Goal: Task Accomplishment & Management: Manage account settings

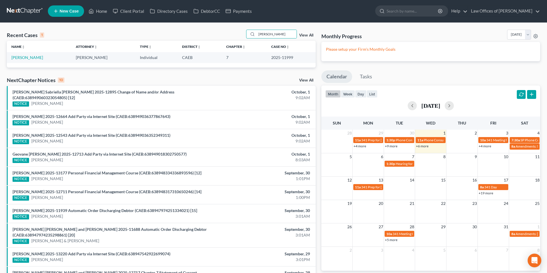
scroll to position [0, 0]
click at [281, 32] on input "[PERSON_NAME]" at bounding box center [277, 34] width 40 height 8
click at [284, 32] on input "[PERSON_NAME]" at bounding box center [277, 34] width 40 height 8
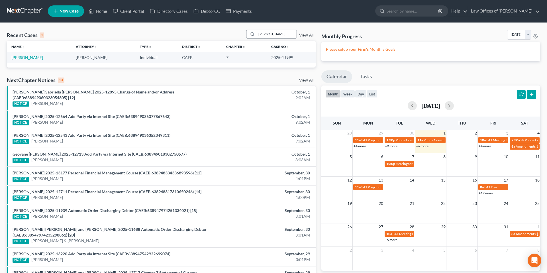
click at [284, 32] on input "[PERSON_NAME]" at bounding box center [277, 34] width 40 height 8
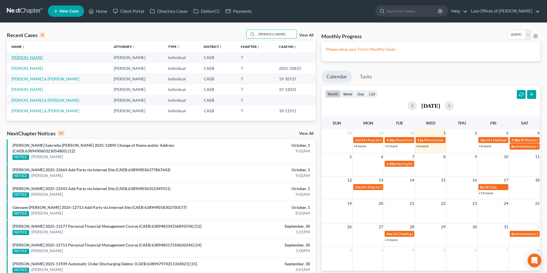
type input "[PERSON_NAME]"
click at [37, 59] on link "[PERSON_NAME]" at bounding box center [27, 57] width 32 height 5
select select "14"
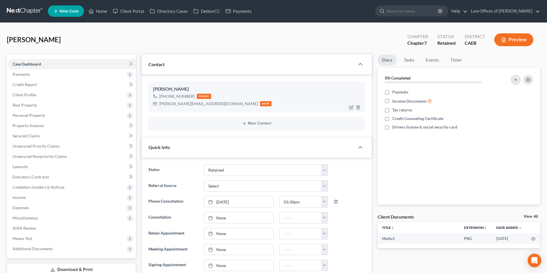
drag, startPoint x: 162, startPoint y: 104, endPoint x: 216, endPoint y: 105, distance: 53.8
click at [216, 105] on div "[PERSON_NAME][EMAIL_ADDRESS][DOMAIN_NAME]" at bounding box center [208, 104] width 99 height 6
click at [101, 12] on link "Home" at bounding box center [98, 11] width 24 height 10
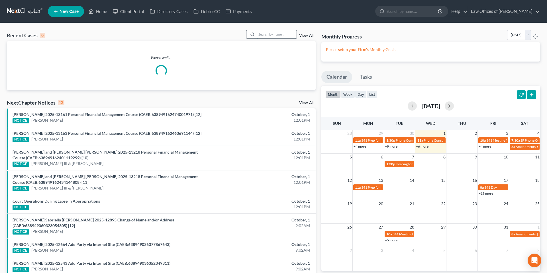
click at [279, 35] on input "search" at bounding box center [277, 34] width 40 height 8
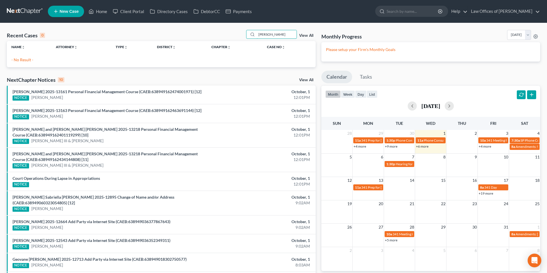
type input "[PERSON_NAME]"
click at [65, 12] on span "New Case" at bounding box center [69, 11] width 19 height 4
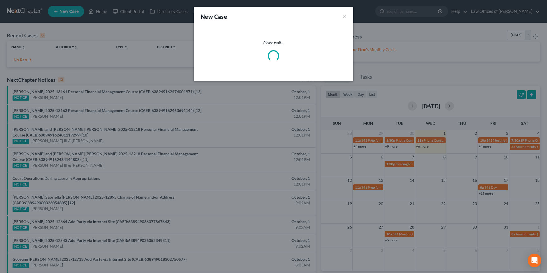
select select "8"
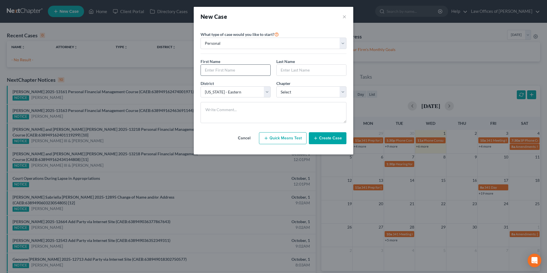
click at [215, 74] on input "text" at bounding box center [235, 70] width 69 height 11
type input "[PERSON_NAME]"
click at [289, 94] on select "Select 7 11 12 13" at bounding box center [311, 91] width 70 height 11
select select "0"
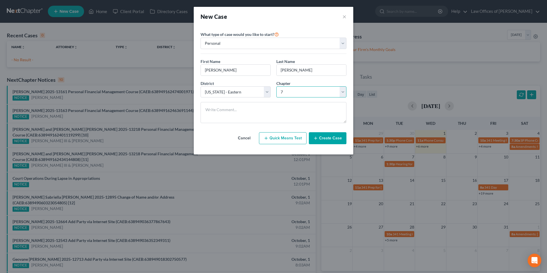
click at [276, 86] on select "Select 7 11 12 13" at bounding box center [311, 91] width 70 height 11
click at [320, 137] on button "Create Case" at bounding box center [328, 138] width 38 height 12
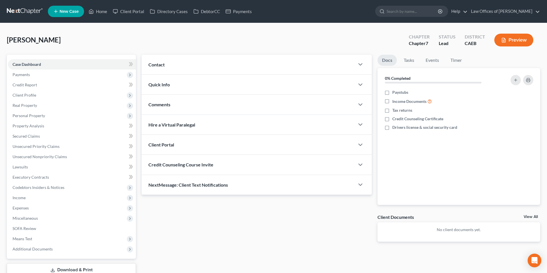
click at [189, 61] on div "Contact" at bounding box center [247, 65] width 213 height 20
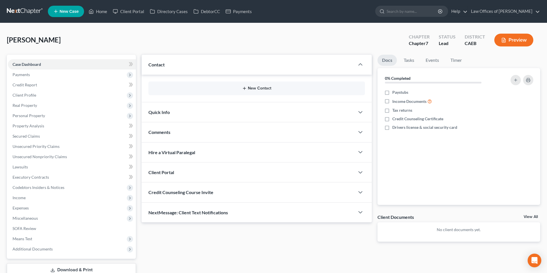
click at [260, 86] on button "New Contact" at bounding box center [256, 88] width 207 height 5
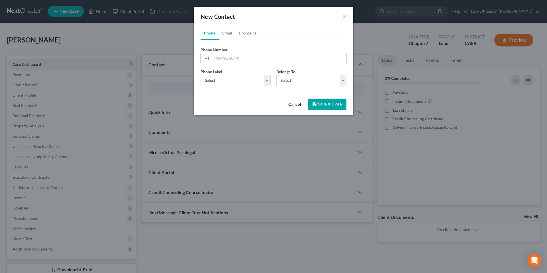
click at [253, 59] on input "tel" at bounding box center [278, 58] width 135 height 11
type input "6616128707"
click at [238, 83] on select "Select Mobile Home Work Other" at bounding box center [235, 80] width 70 height 11
select select "0"
click at [200, 75] on select "Select Mobile Home Work Other" at bounding box center [235, 80] width 70 height 11
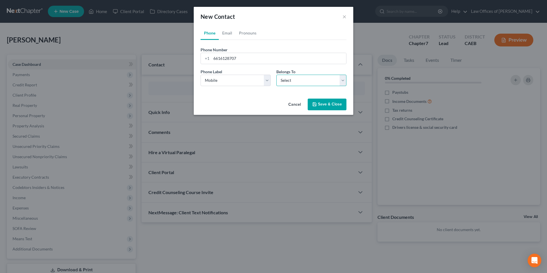
click at [290, 84] on select "Select Client Other" at bounding box center [311, 80] width 70 height 11
select select "0"
click at [276, 75] on select "Select Client Other" at bounding box center [311, 80] width 70 height 11
click at [325, 105] on button "Save & Close" at bounding box center [326, 105] width 39 height 12
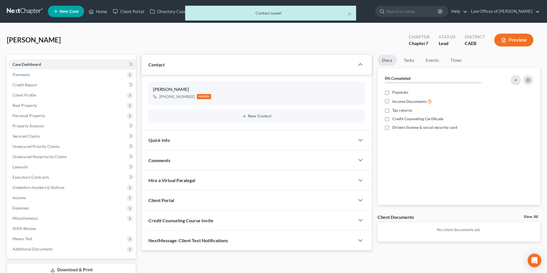
click at [178, 134] on div "Quick Info" at bounding box center [247, 140] width 213 height 20
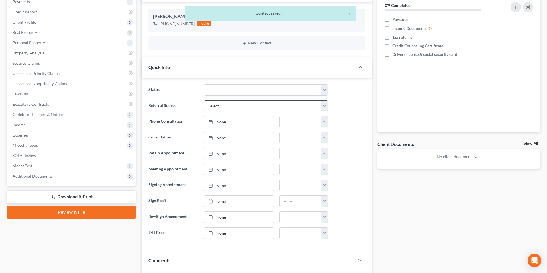
scroll to position [82, 0]
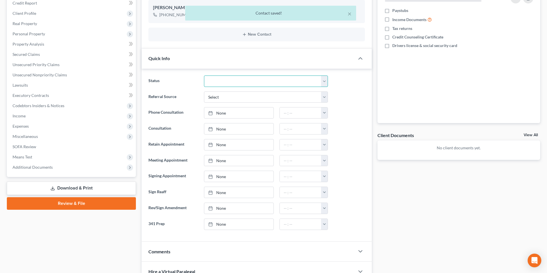
click at [216, 79] on select "Cancelled/Refund Closed Consultation Declined Discharged Filed Income Check In …" at bounding box center [266, 80] width 124 height 11
select select "2"
click at [204, 75] on select "Cancelled/Refund Closed Consultation Declined Discharged Filed Income Check In …" at bounding box center [266, 80] width 124 height 11
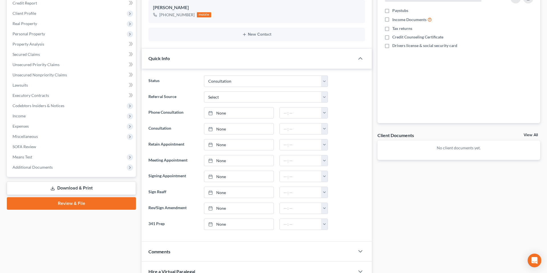
click at [343, 105] on ng-include "Status Cancelled/Refund Closed Consultation Declined Discharged Filed Income Ch…" at bounding box center [256, 152] width 216 height 154
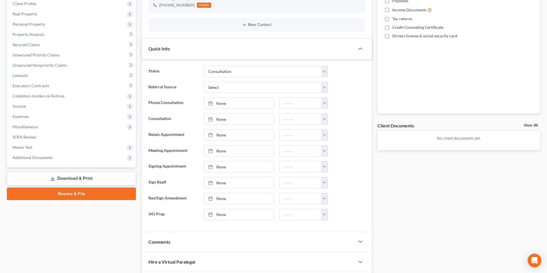
scroll to position [98, 0]
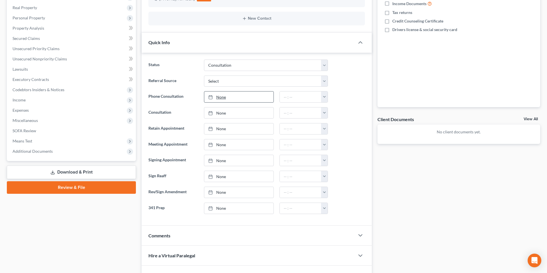
click at [239, 98] on link "None" at bounding box center [238, 96] width 69 height 11
type input "[DATE]"
click at [323, 99] on button "button" at bounding box center [324, 96] width 7 height 11
click at [337, 151] on link "7:30am" at bounding box center [337, 152] width 32 height 10
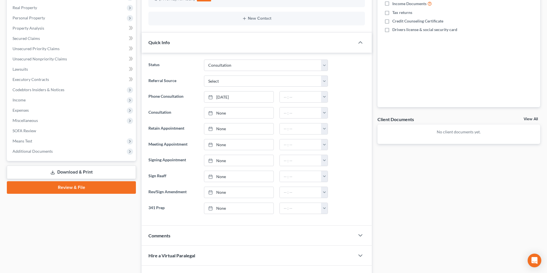
type input "7:30am"
click at [353, 141] on div at bounding box center [349, 144] width 37 height 11
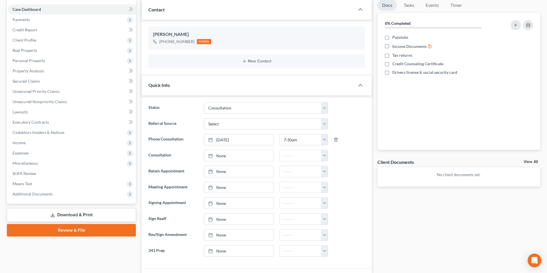
scroll to position [0, 0]
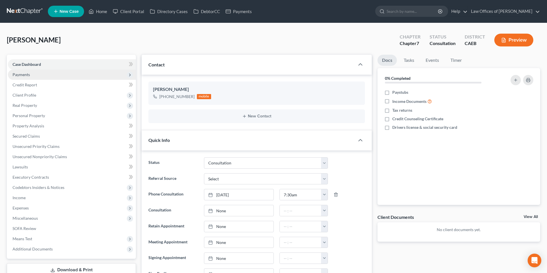
click at [20, 77] on span "Payments" at bounding box center [21, 74] width 17 height 5
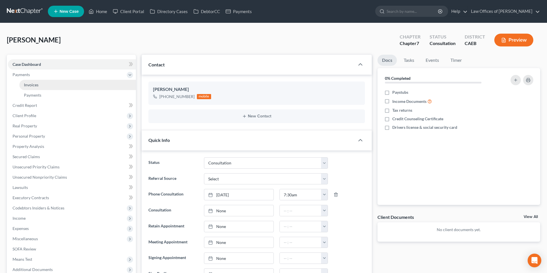
click at [30, 83] on span "Invoices" at bounding box center [31, 84] width 15 height 5
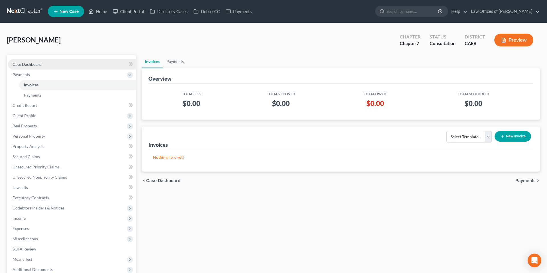
click at [34, 67] on link "Case Dashboard" at bounding box center [72, 64] width 128 height 10
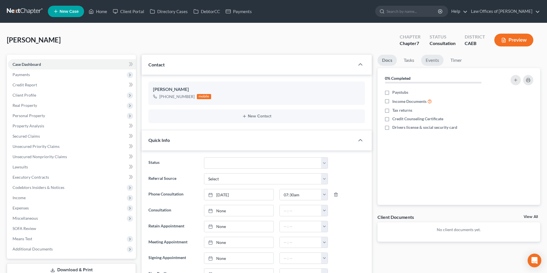
click at [436, 60] on link "Events" at bounding box center [432, 60] width 22 height 11
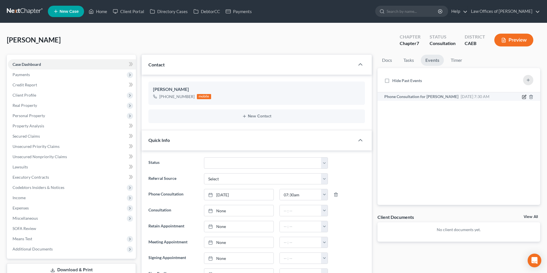
click at [523, 96] on icon "button" at bounding box center [524, 97] width 5 height 5
select select "Days"
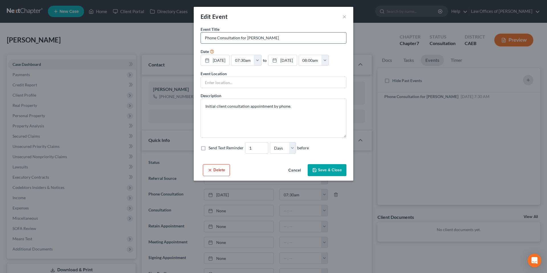
click at [204, 38] on input "Phone Consultation for [PERSON_NAME]" at bounding box center [273, 37] width 145 height 11
type input "SP Phone Consultation for [PERSON_NAME]"
click at [333, 171] on button "Save & Close" at bounding box center [326, 170] width 39 height 12
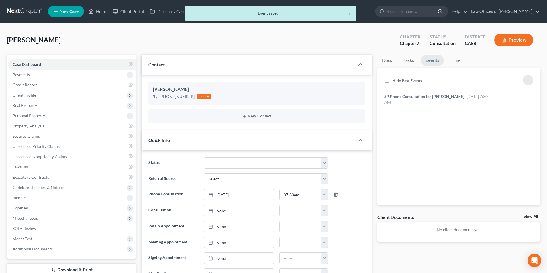
click at [100, 13] on div "× Event saved." at bounding box center [270, 15] width 547 height 18
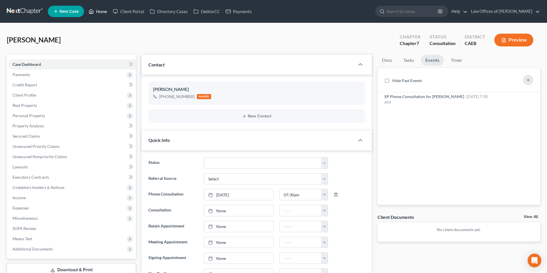
click at [99, 11] on link "Home" at bounding box center [98, 11] width 24 height 10
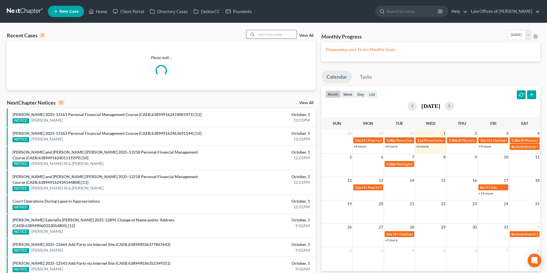
click at [270, 36] on input "search" at bounding box center [277, 34] width 40 height 8
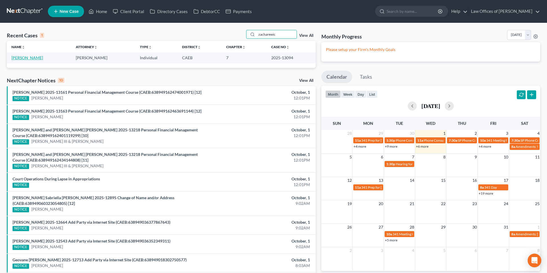
type input "zacharewic"
click at [31, 58] on link "[PERSON_NAME]" at bounding box center [27, 57] width 32 height 5
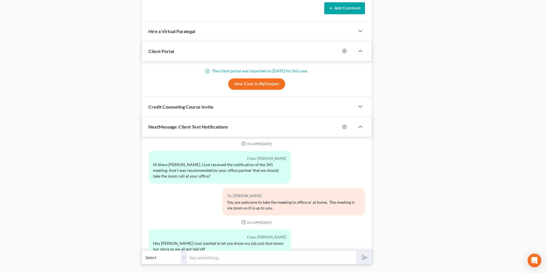
scroll to position [481, 0]
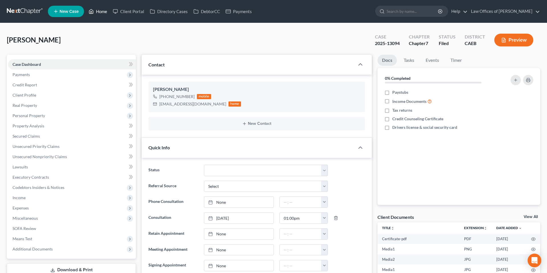
click at [100, 12] on link "Home" at bounding box center [98, 11] width 24 height 10
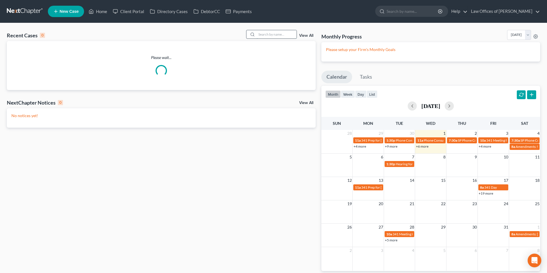
click at [268, 36] on input "search" at bounding box center [277, 34] width 40 height 8
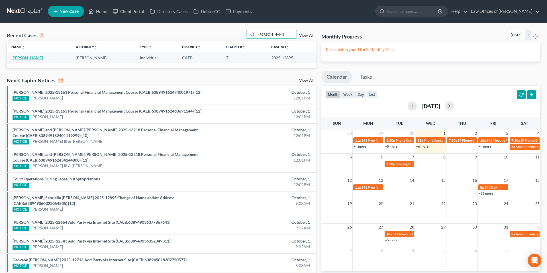
type input "[PERSON_NAME]"
click at [38, 58] on link "[PERSON_NAME]" at bounding box center [27, 57] width 32 height 5
select select "5"
select select "0"
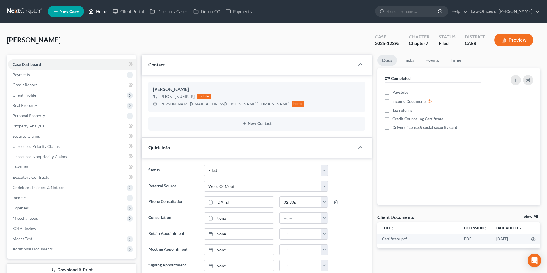
click at [98, 12] on link "Home" at bounding box center [98, 11] width 24 height 10
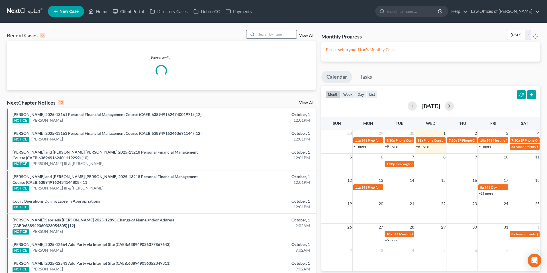
click at [258, 35] on input "search" at bounding box center [277, 34] width 40 height 8
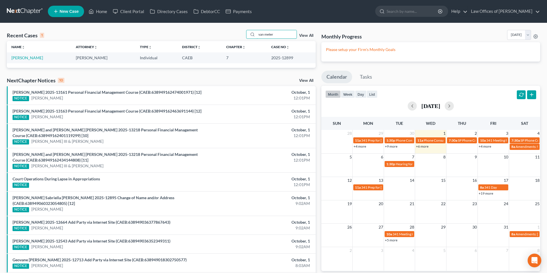
type input "van meter"
click at [37, 58] on link "[PERSON_NAME]" at bounding box center [27, 57] width 32 height 5
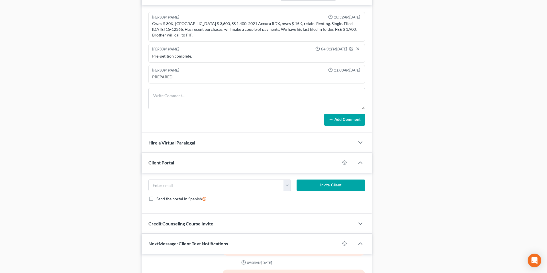
scroll to position [343, 0]
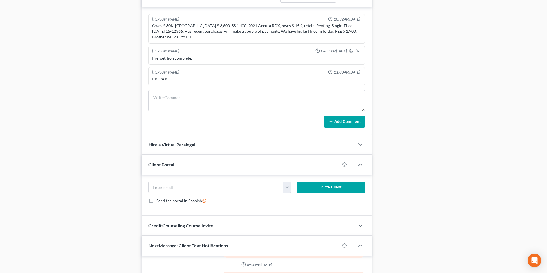
click at [125, 48] on div "Case Dashboard Payments Invoices Payments Payments Credit Report Client Profile" at bounding box center [71, 47] width 135 height 672
click at [101, 12] on div "Case Dashboard Payments Invoices Payments Payments Credit Report Client Profile" at bounding box center [71, 47] width 135 height 672
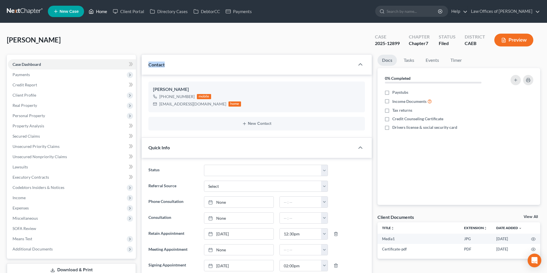
click at [98, 9] on link "Home" at bounding box center [98, 11] width 24 height 10
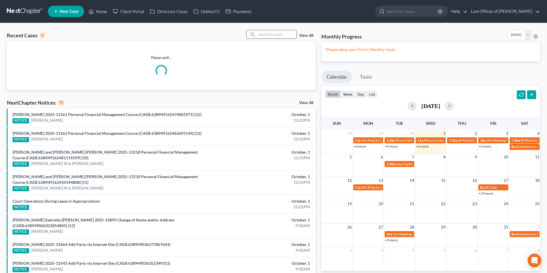
click at [273, 34] on input "search" at bounding box center [277, 34] width 40 height 8
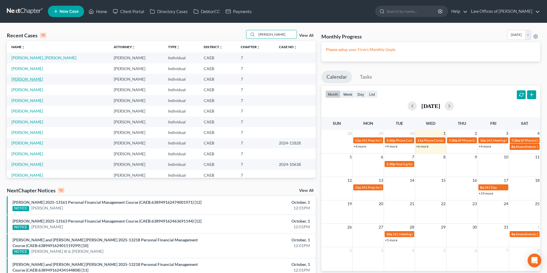
type input "[PERSON_NAME]"
click at [32, 79] on link "[PERSON_NAME]" at bounding box center [27, 79] width 32 height 5
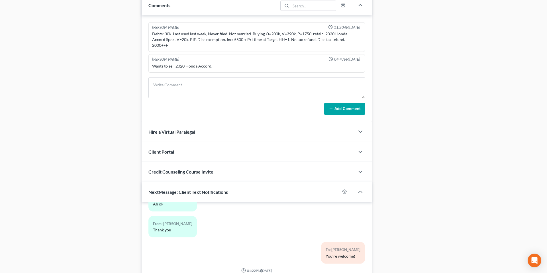
scroll to position [400, 0]
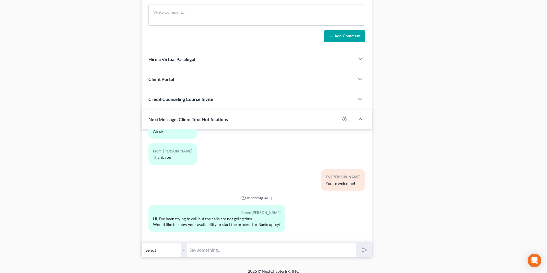
click at [226, 246] on input "text" at bounding box center [271, 250] width 169 height 14
click at [226, 245] on input "Hello," at bounding box center [271, 250] width 169 height 14
type input "Hello, I am trying to reach you and can hear you on the line but you cannot hea…"
click at [356, 243] on button "submit" at bounding box center [364, 249] width 16 height 13
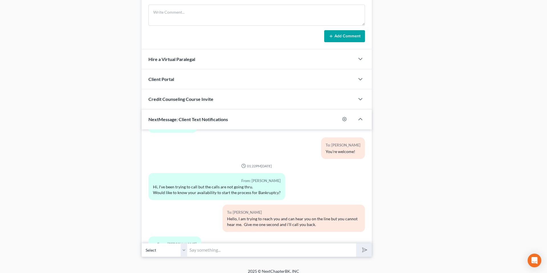
scroll to position [357, 0]
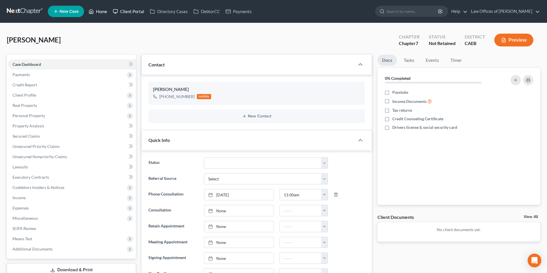
click at [98, 13] on link "Home" at bounding box center [98, 11] width 24 height 10
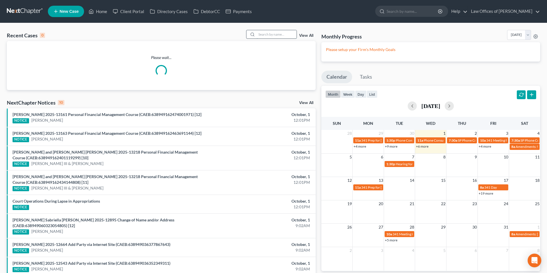
click at [267, 33] on input "search" at bounding box center [277, 34] width 40 height 8
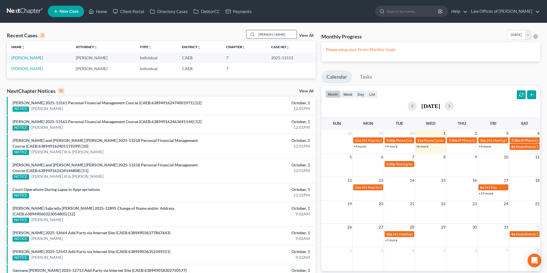
type input "[PERSON_NAME]"
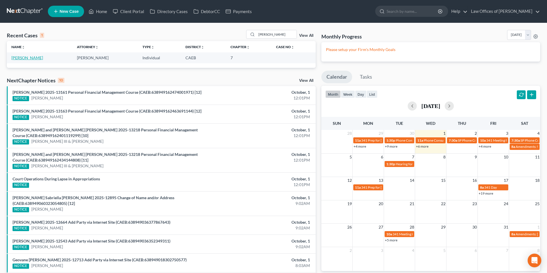
click at [42, 59] on link "[PERSON_NAME]" at bounding box center [27, 57] width 32 height 5
select select "1"
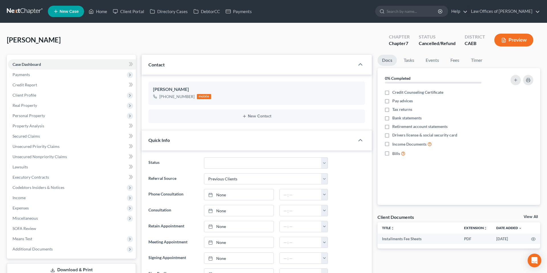
scroll to position [10, 0]
drag, startPoint x: 99, startPoint y: 11, endPoint x: 99, endPoint y: 17, distance: 5.4
click at [99, 11] on link "Home" at bounding box center [98, 11] width 24 height 10
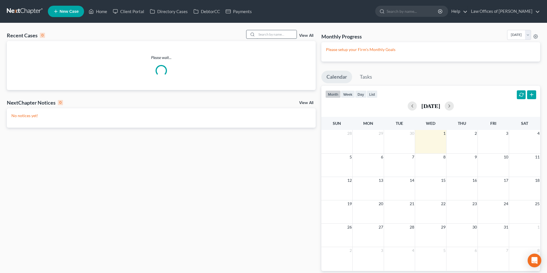
click at [263, 32] on input "search" at bounding box center [277, 34] width 40 height 8
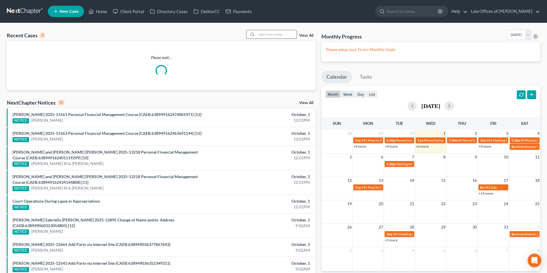
click at [267, 34] on input "search" at bounding box center [277, 34] width 40 height 8
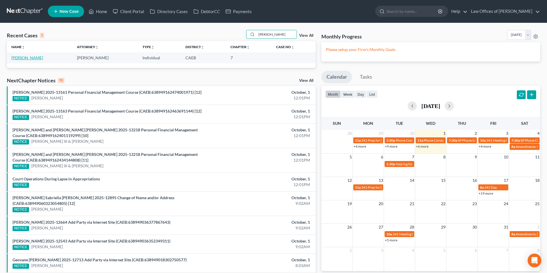
type input "[PERSON_NAME]"
click at [34, 58] on link "[PERSON_NAME]" at bounding box center [27, 57] width 32 height 5
select select "14"
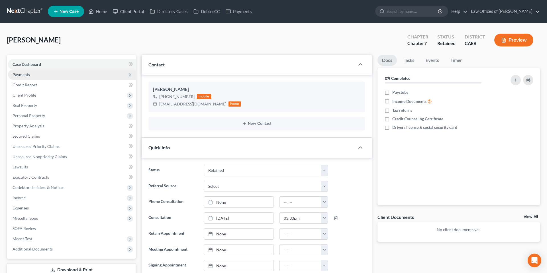
click at [25, 75] on span "Payments" at bounding box center [21, 74] width 17 height 5
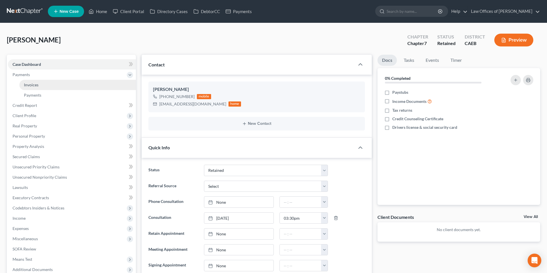
click at [29, 83] on span "Invoices" at bounding box center [31, 84] width 15 height 5
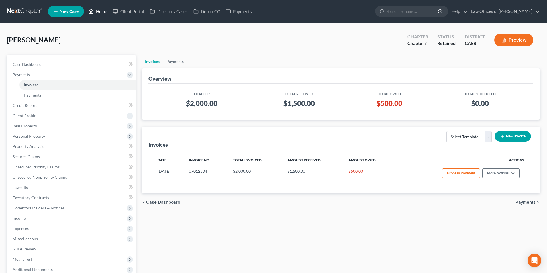
click at [100, 12] on link "Home" at bounding box center [98, 11] width 24 height 10
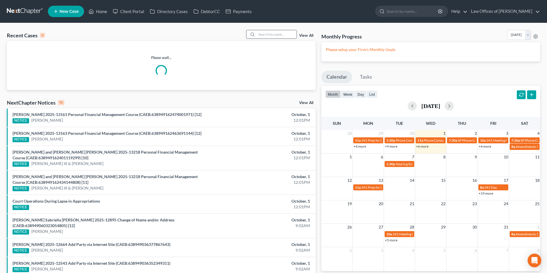
click at [273, 34] on input "search" at bounding box center [277, 34] width 40 height 8
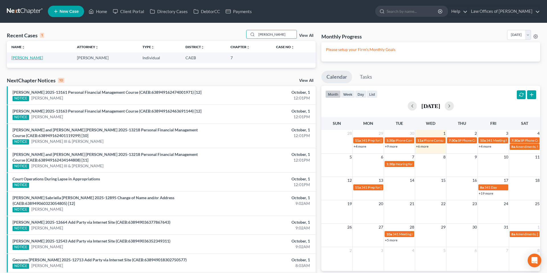
type input "[PERSON_NAME]"
click at [31, 59] on link "[PERSON_NAME]" at bounding box center [27, 57] width 32 height 5
select select "14"
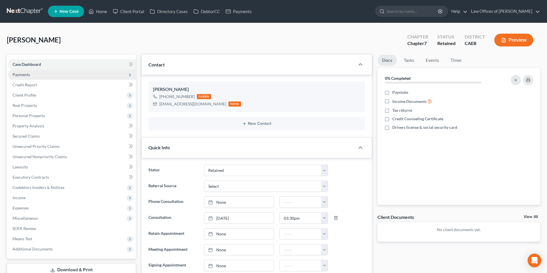
click at [28, 76] on span "Payments" at bounding box center [21, 74] width 17 height 5
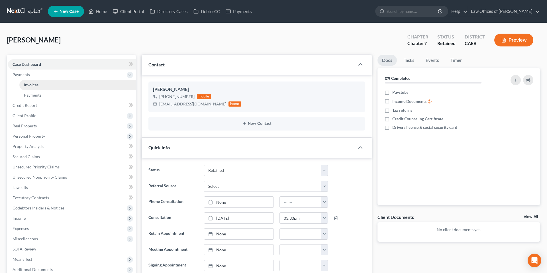
click at [33, 83] on span "Invoices" at bounding box center [31, 84] width 15 height 5
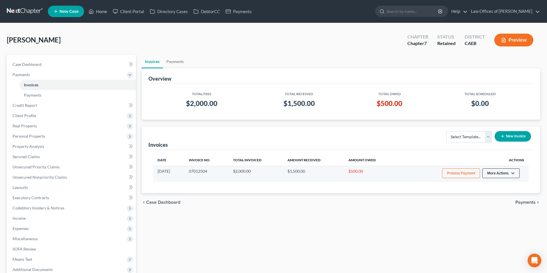
click at [501, 177] on button "More Actions" at bounding box center [500, 173] width 37 height 10
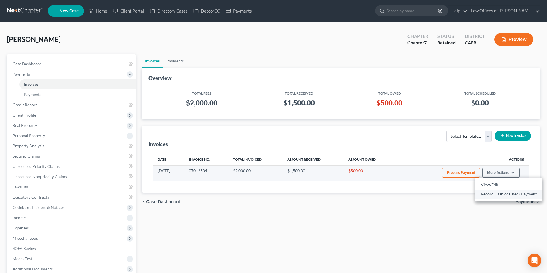
click at [499, 197] on link "Record Cash or Check Payment" at bounding box center [508, 194] width 67 height 10
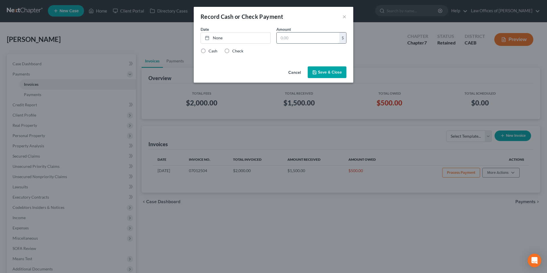
click at [298, 38] on input "text" at bounding box center [307, 37] width 63 height 11
type input "500"
click at [247, 42] on link "None" at bounding box center [235, 37] width 69 height 11
type input "[DATE]"
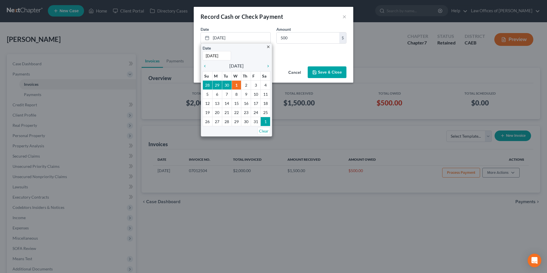
click at [273, 46] on div "Date [DATE] close Date [DATE] Time 12:00 AM chevron_left [DATE] chevron_right S…" at bounding box center [273, 37] width 151 height 22
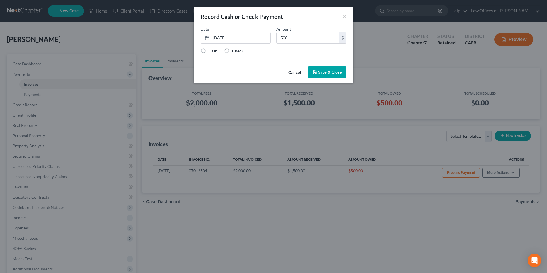
drag, startPoint x: 229, startPoint y: 53, endPoint x: 319, endPoint y: 68, distance: 92.1
click at [232, 53] on label "Check" at bounding box center [237, 51] width 11 height 6
click at [234, 52] on input "Check" at bounding box center [236, 50] width 4 height 4
radio input "true"
click at [315, 75] on button "Save & Close" at bounding box center [326, 72] width 39 height 12
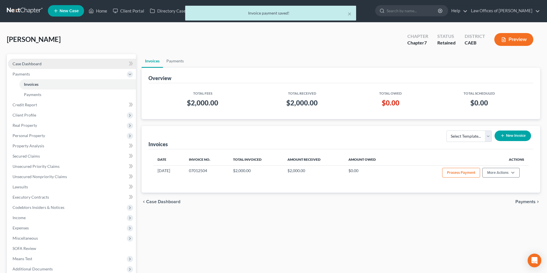
click at [28, 64] on span "Case Dashboard" at bounding box center [27, 63] width 29 height 5
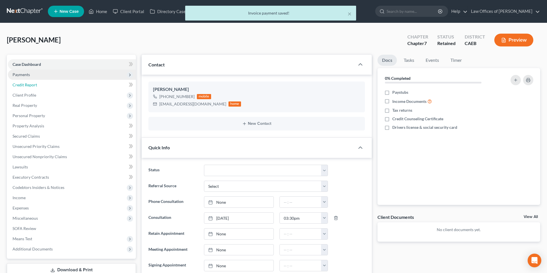
click at [37, 86] on link "Credit Report" at bounding box center [72, 85] width 128 height 10
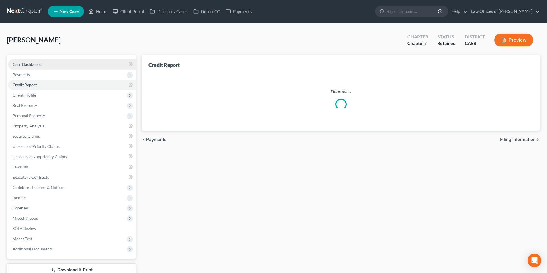
click at [34, 65] on span "Case Dashboard" at bounding box center [27, 64] width 29 height 5
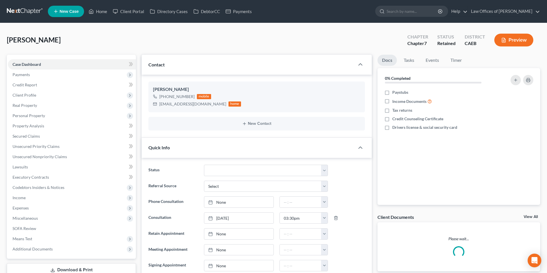
drag, startPoint x: 42, startPoint y: 65, endPoint x: 139, endPoint y: 68, distance: 97.7
click at [42, 65] on link "Case Dashboard" at bounding box center [72, 64] width 128 height 10
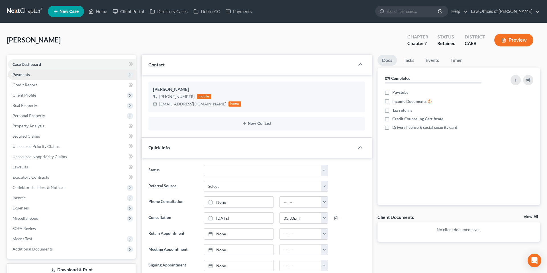
click at [29, 74] on span "Payments" at bounding box center [21, 74] width 17 height 5
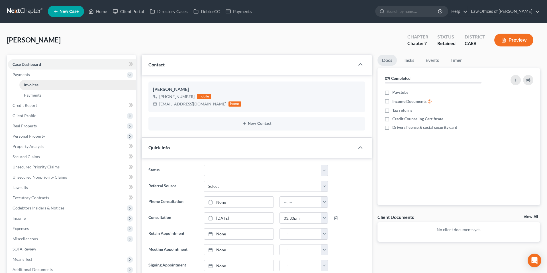
click at [41, 87] on link "Invoices" at bounding box center [77, 85] width 116 height 10
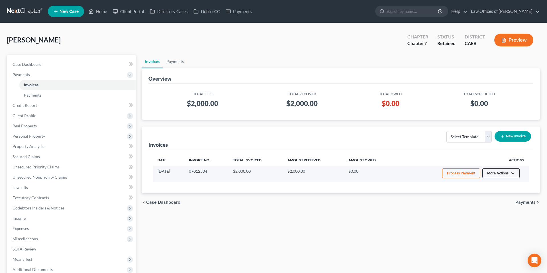
drag, startPoint x: 514, startPoint y: 172, endPoint x: 493, endPoint y: 189, distance: 27.1
click at [514, 172] on button "More Actions" at bounding box center [500, 173] width 37 height 10
click at [489, 186] on link "View/Edit" at bounding box center [508, 185] width 67 height 10
select select "0"
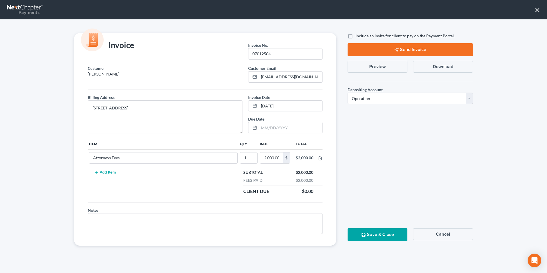
click at [413, 51] on button "Send Invoice" at bounding box center [409, 49] width 125 height 13
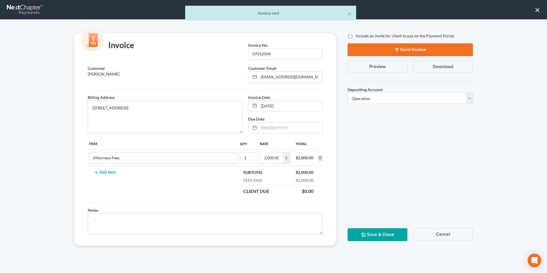
click at [537, 10] on div "× Invoice sent" at bounding box center [270, 15] width 547 height 18
click at [538, 10] on div "× Invoice sent" at bounding box center [270, 15] width 547 height 18
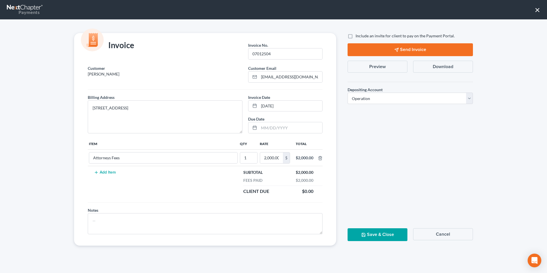
click at [535, 11] on button "×" at bounding box center [536, 9] width 5 height 9
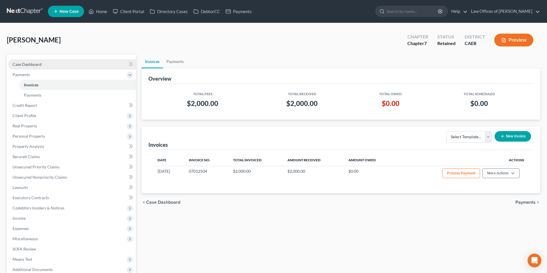
click at [70, 64] on link "Case Dashboard" at bounding box center [72, 64] width 128 height 10
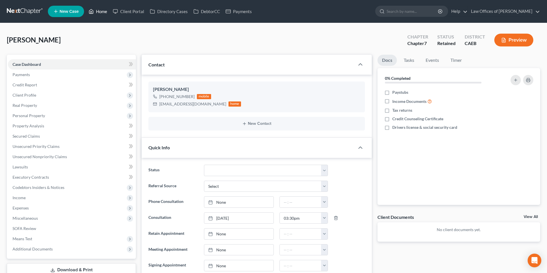
click at [99, 11] on link "Home" at bounding box center [98, 11] width 24 height 10
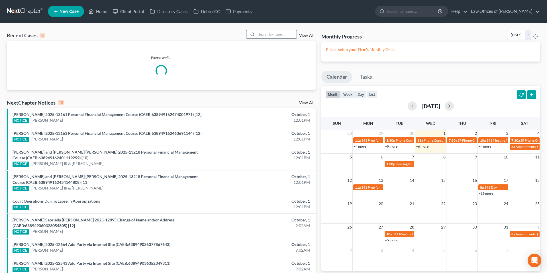
click at [268, 37] on input "search" at bounding box center [277, 34] width 40 height 8
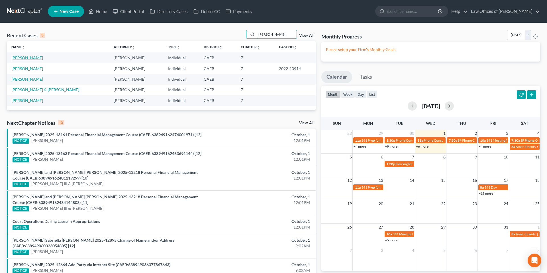
type input "[PERSON_NAME]"
click at [31, 57] on link "[PERSON_NAME]" at bounding box center [27, 57] width 32 height 5
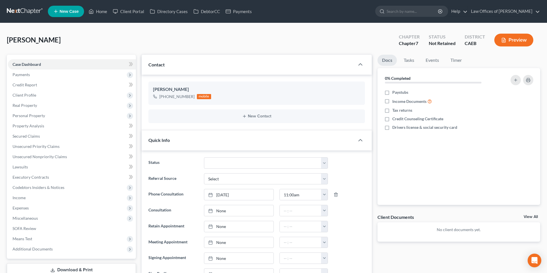
scroll to position [357, 0]
click at [102, 12] on link "Home" at bounding box center [98, 11] width 24 height 10
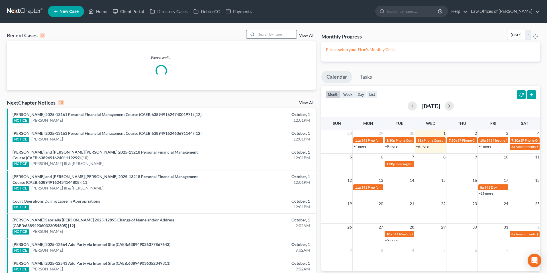
click at [276, 36] on input "search" at bounding box center [277, 34] width 40 height 8
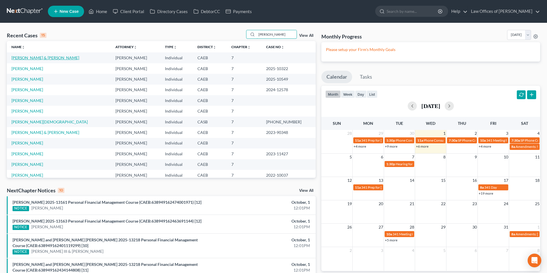
type input "[PERSON_NAME]"
click at [61, 58] on link "[PERSON_NAME] & [PERSON_NAME]" at bounding box center [45, 57] width 68 height 5
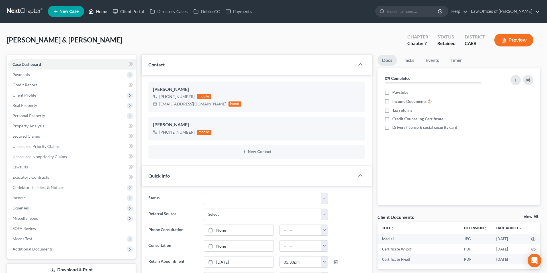
scroll to position [955, 0]
drag, startPoint x: 105, startPoint y: 11, endPoint x: 208, endPoint y: 40, distance: 106.9
click at [105, 11] on link "Home" at bounding box center [98, 11] width 24 height 10
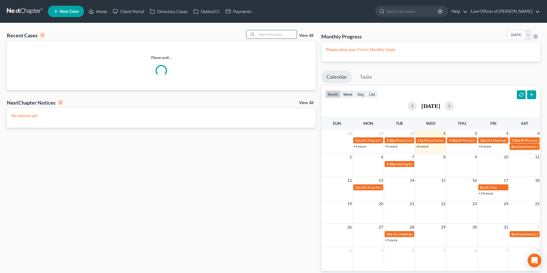
click at [266, 35] on input "search" at bounding box center [277, 34] width 40 height 8
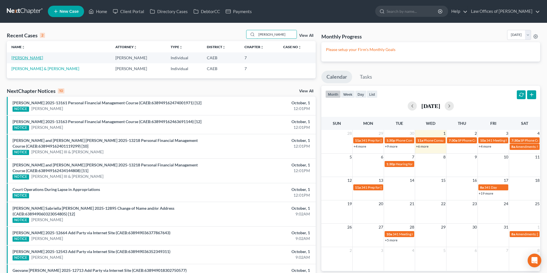
type input "[PERSON_NAME]"
click at [22, 58] on link "[PERSON_NAME]" at bounding box center [27, 57] width 32 height 5
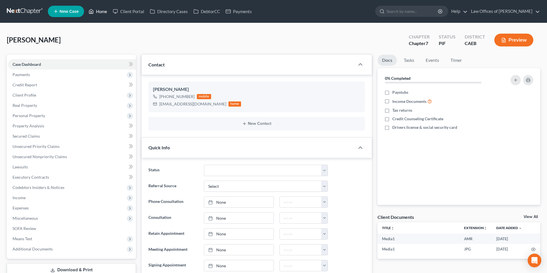
click at [98, 12] on link "Home" at bounding box center [98, 11] width 24 height 10
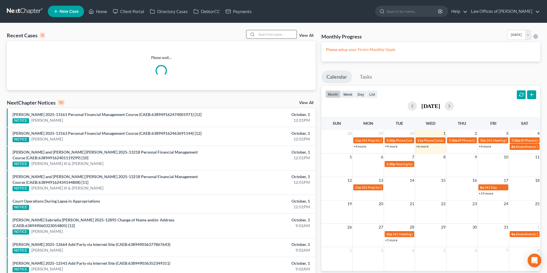
click at [286, 35] on input "search" at bounding box center [277, 34] width 40 height 8
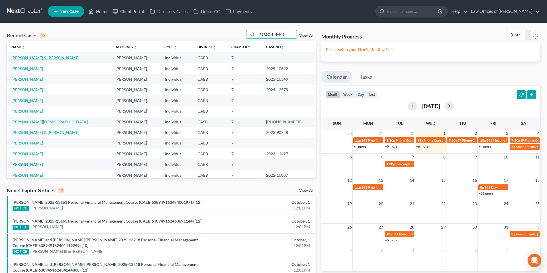
type input "[PERSON_NAME]"
click at [40, 57] on link "[PERSON_NAME] & [PERSON_NAME]" at bounding box center [45, 57] width 68 height 5
select select "14"
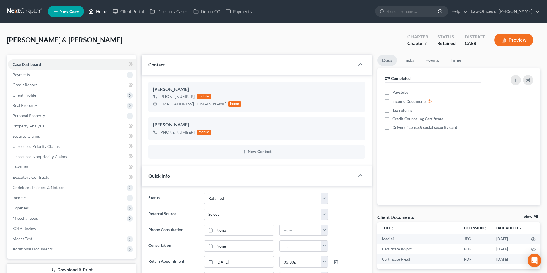
click at [98, 13] on link "Home" at bounding box center [98, 11] width 24 height 10
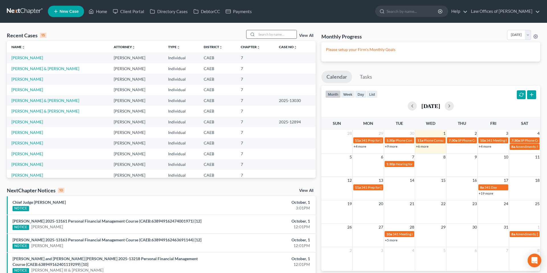
click at [277, 33] on input "search" at bounding box center [277, 34] width 40 height 8
click at [276, 35] on input "search" at bounding box center [277, 34] width 40 height 8
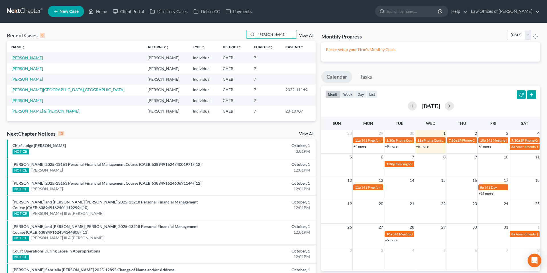
type input "[PERSON_NAME]"
click at [27, 57] on link "[PERSON_NAME]" at bounding box center [27, 57] width 32 height 5
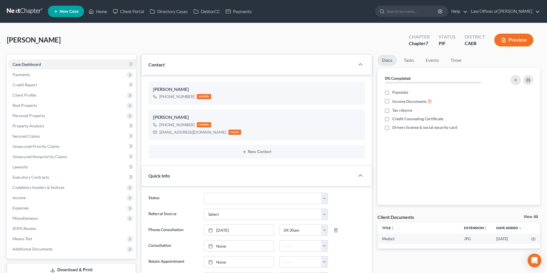
scroll to position [172, 0]
drag, startPoint x: 149, startPoint y: 39, endPoint x: 146, endPoint y: 74, distance: 35.4
click at [149, 39] on div "[PERSON_NAME] Upgraded Chapter Chapter 7 Status PIF District CAEB Preview" at bounding box center [273, 42] width 533 height 25
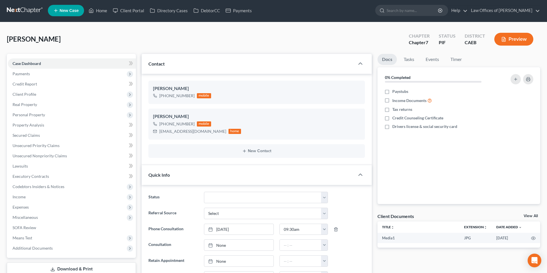
scroll to position [0, 0]
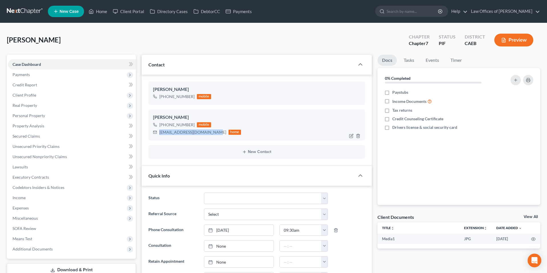
drag, startPoint x: 160, startPoint y: 133, endPoint x: 214, endPoint y: 133, distance: 53.8
click at [214, 133] on div "[EMAIL_ADDRESS][DOMAIN_NAME]" at bounding box center [192, 132] width 67 height 6
copy div "[EMAIL_ADDRESS][DOMAIN_NAME]"
click at [132, 10] on link "Client Portal" at bounding box center [128, 11] width 37 height 10
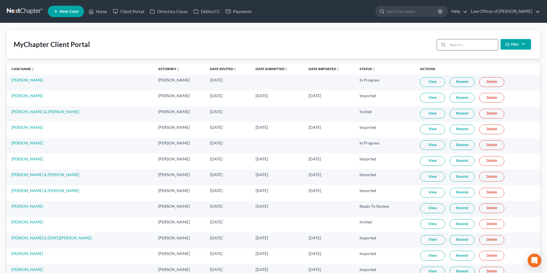
drag, startPoint x: 462, startPoint y: 47, endPoint x: 471, endPoint y: 47, distance: 8.8
click at [462, 47] on input "search" at bounding box center [472, 44] width 50 height 11
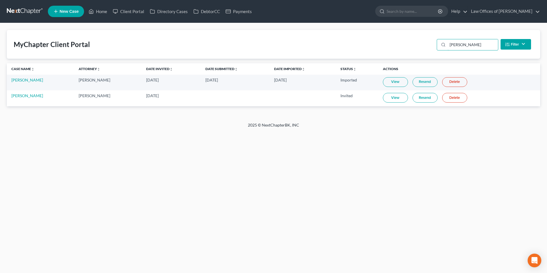
type input "[PERSON_NAME]"
click at [419, 98] on link "Resend" at bounding box center [424, 98] width 25 height 10
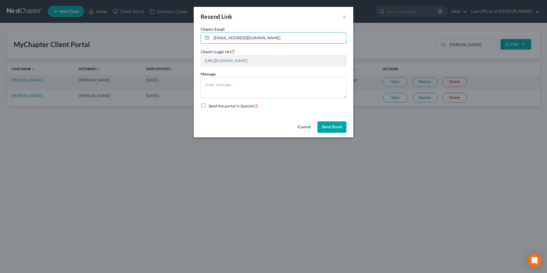
drag, startPoint x: 275, startPoint y: 38, endPoint x: 193, endPoint y: 38, distance: 82.0
click at [194, 38] on div "Client's Email * [EMAIL_ADDRESS][DOMAIN_NAME] Client's Login Url [URL][DOMAIN_N…" at bounding box center [273, 72] width 159 height 93
click at [333, 128] on button "Send Email" at bounding box center [331, 126] width 29 height 11
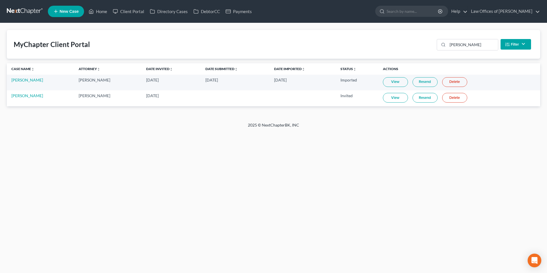
click at [64, 13] on span "New Case" at bounding box center [69, 11] width 19 height 4
select select "8"
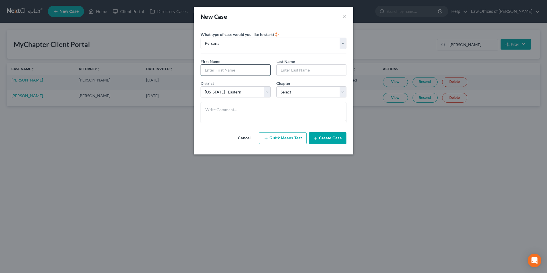
click at [227, 68] on input "text" at bounding box center [235, 70] width 69 height 11
type input "[PERSON_NAME]"
click at [303, 88] on select "Select 7 11 12 13" at bounding box center [311, 91] width 70 height 11
select select "0"
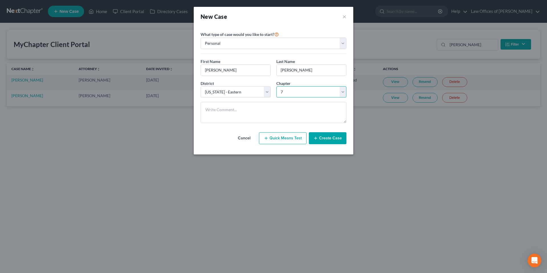
click at [276, 86] on select "Select 7 11 12 13" at bounding box center [311, 91] width 70 height 11
click at [327, 139] on button "Create Case" at bounding box center [328, 138] width 38 height 12
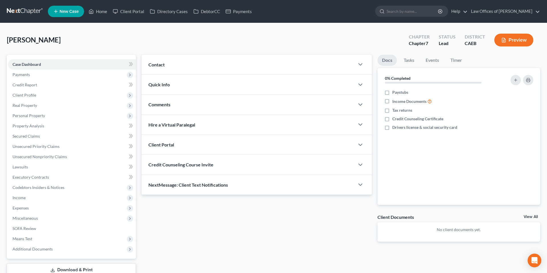
click at [225, 62] on div "Contact" at bounding box center [247, 65] width 213 height 20
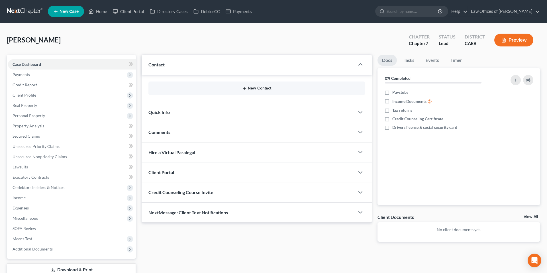
click at [261, 89] on button "New Contact" at bounding box center [256, 88] width 207 height 5
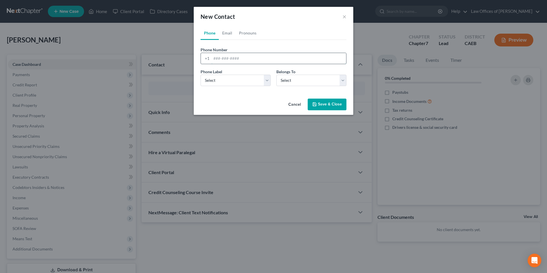
click at [243, 59] on input "tel" at bounding box center [278, 58] width 135 height 11
type input "3106611440"
click at [287, 80] on select "Select Client Other" at bounding box center [311, 80] width 70 height 11
select select "0"
click at [276, 75] on select "Select Client Other" at bounding box center [311, 80] width 70 height 11
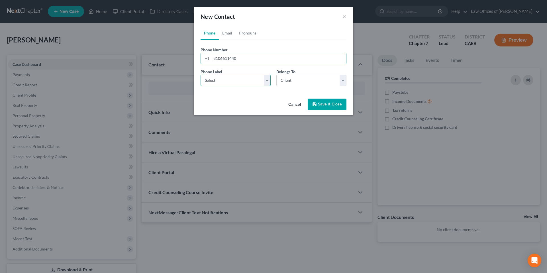
click at [239, 83] on select "Select Mobile Home Work Other" at bounding box center [235, 80] width 70 height 11
select select "0"
click at [200, 75] on select "Select Mobile Home Work Other" at bounding box center [235, 80] width 70 height 11
click at [322, 107] on button "Save & Close" at bounding box center [326, 105] width 39 height 12
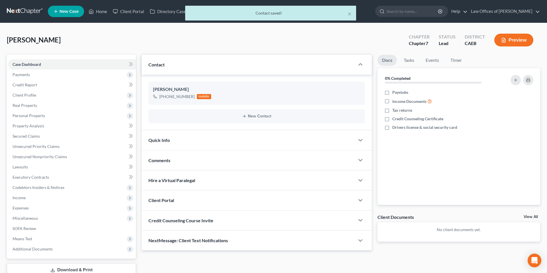
click at [223, 140] on div "Quick Info" at bounding box center [247, 140] width 213 height 20
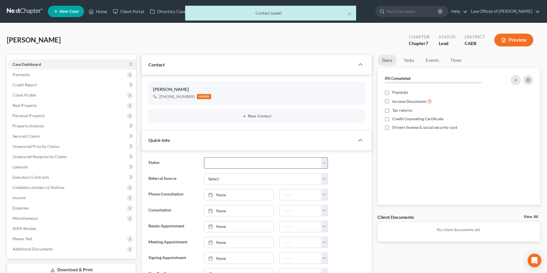
scroll to position [32, 0]
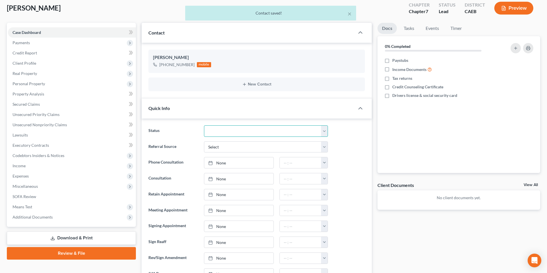
click at [233, 128] on select "Cancelled/Refund Closed Consultation Declined Discharged Filed Income Check In …" at bounding box center [266, 130] width 124 height 11
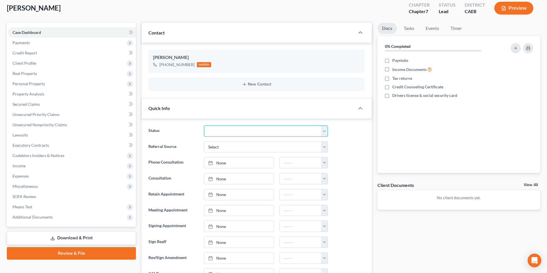
select select "2"
click at [204, 125] on select "Cancelled/Refund Closed Consultation Declined Discharged Filed Income Check In …" at bounding box center [266, 130] width 124 height 11
drag, startPoint x: 352, startPoint y: 154, endPoint x: 284, endPoint y: 138, distance: 69.3
click at [352, 154] on ng-include "Status Cancelled/Refund Closed Consultation Declined Discharged Filed Income Ch…" at bounding box center [256, 202] width 216 height 154
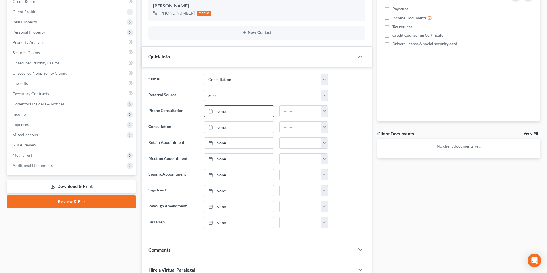
click at [229, 112] on link "None" at bounding box center [238, 111] width 69 height 11
type input "[DATE]"
click at [322, 116] on button "button" at bounding box center [324, 111] width 7 height 11
click at [334, 141] on link "1:30pm" at bounding box center [337, 144] width 32 height 10
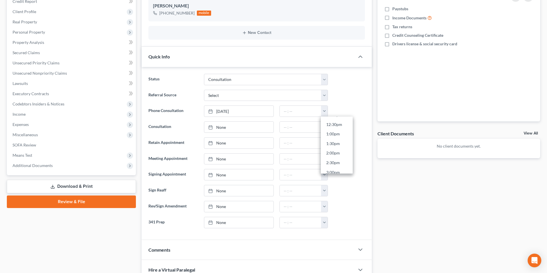
type input "1:30pm"
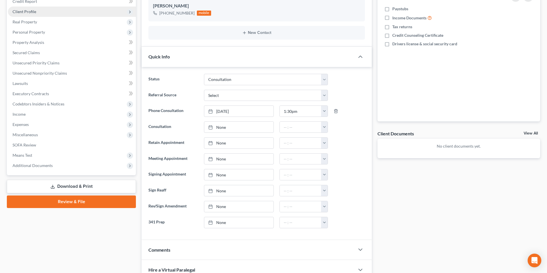
drag, startPoint x: 333, startPoint y: 144, endPoint x: 92, endPoint y: 15, distance: 273.7
click at [333, 144] on div at bounding box center [349, 142] width 37 height 11
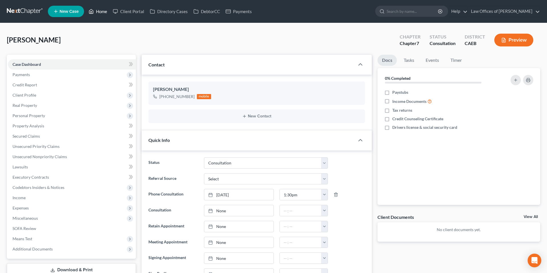
click at [103, 11] on link "Home" at bounding box center [98, 11] width 24 height 10
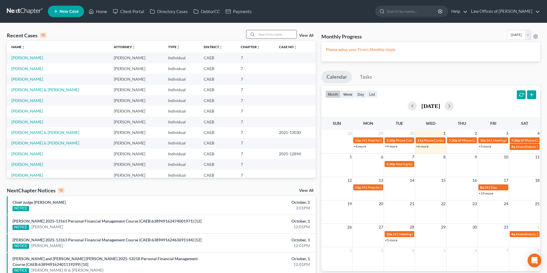
click at [271, 32] on input "search" at bounding box center [277, 34] width 40 height 8
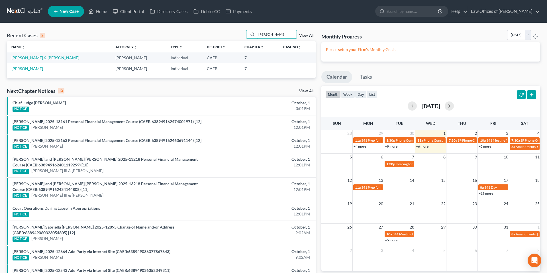
type input "[PERSON_NAME]"
click at [73, 11] on span "New Case" at bounding box center [69, 11] width 19 height 4
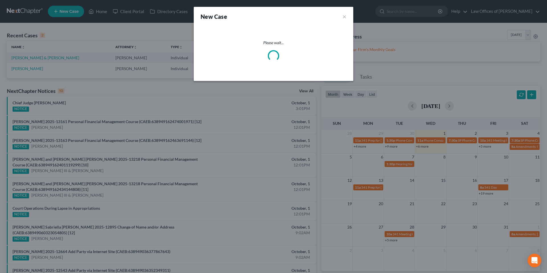
select select "8"
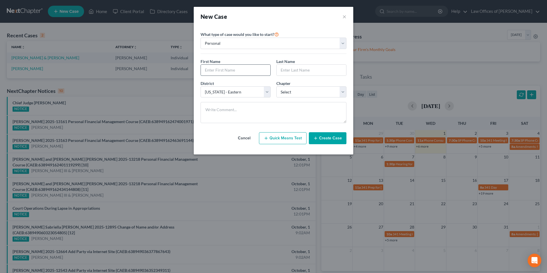
click at [218, 73] on input "text" at bounding box center [235, 70] width 69 height 11
type input "[PERSON_NAME]"
click at [302, 88] on select "Select 7 11 12 13" at bounding box center [311, 91] width 70 height 11
select select "0"
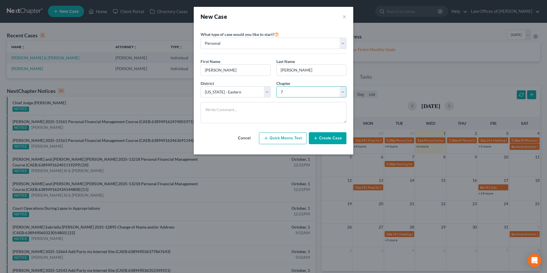
click at [276, 86] on select "Select 7 11 12 13" at bounding box center [311, 91] width 70 height 11
click at [330, 134] on button "Create Case" at bounding box center [328, 138] width 38 height 12
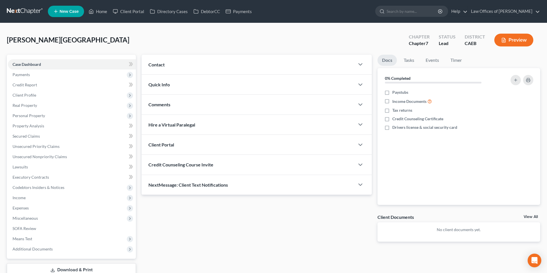
click at [216, 67] on div "Contact" at bounding box center [247, 65] width 213 height 20
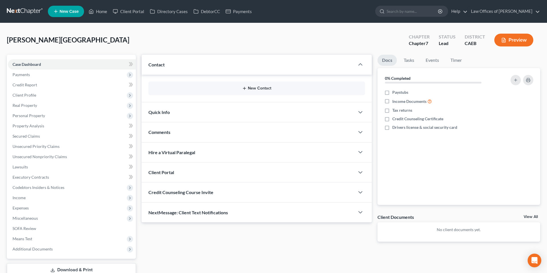
click at [253, 89] on button "New Contact" at bounding box center [256, 88] width 207 height 5
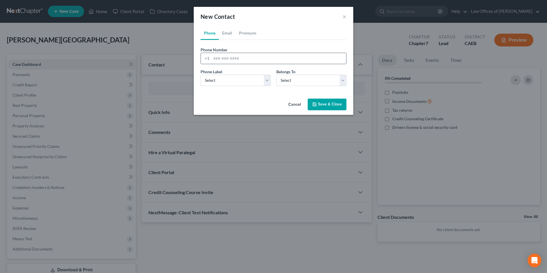
click at [240, 62] on input "tel" at bounding box center [278, 58] width 135 height 11
type input "6614771178"
click at [291, 82] on select "Select Client Other" at bounding box center [311, 80] width 70 height 11
select select "0"
click at [276, 75] on select "Select Client Other" at bounding box center [311, 80] width 70 height 11
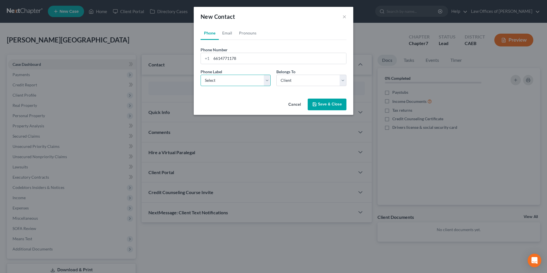
click at [241, 83] on select "Select Mobile Home Work Other" at bounding box center [235, 80] width 70 height 11
select select "0"
click at [200, 75] on select "Select Mobile Home Work Other" at bounding box center [235, 80] width 70 height 11
click at [325, 106] on button "Save & Close" at bounding box center [326, 105] width 39 height 12
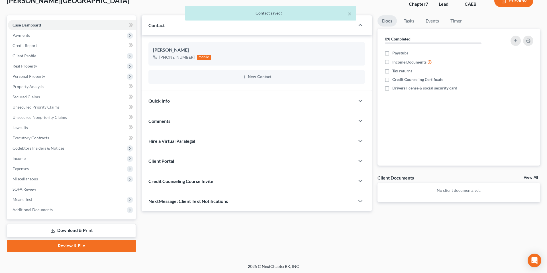
scroll to position [40, 0]
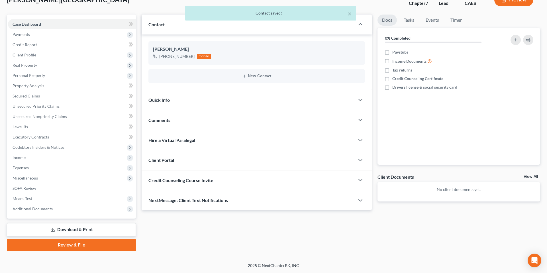
click at [203, 101] on div "Quick Info" at bounding box center [247, 100] width 213 height 20
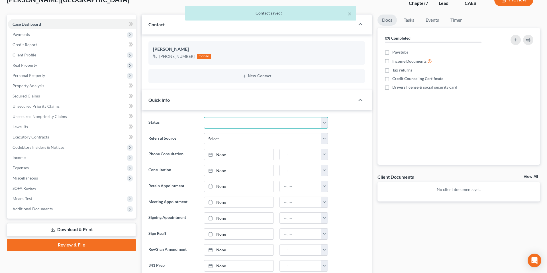
click at [244, 122] on select "Cancelled/Refund Closed Consultation Declined Discharged Filed Income Check In …" at bounding box center [266, 122] width 124 height 11
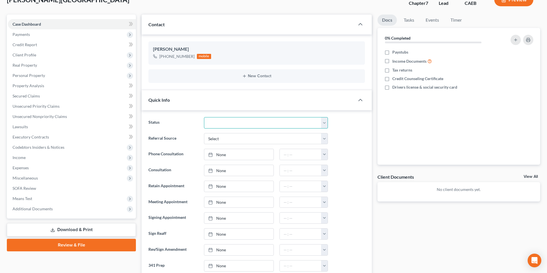
select select "2"
click at [204, 117] on select "Cancelled/Refund Closed Consultation Declined Discharged Filed Income Check In …" at bounding box center [266, 122] width 124 height 11
click at [344, 136] on div "Referral Source Select Word Of Mouth Previous Clients Direct Mail Website Googl…" at bounding box center [256, 138] width 222 height 11
click at [231, 154] on link "None" at bounding box center [238, 154] width 69 height 11
type input "[DATE]"
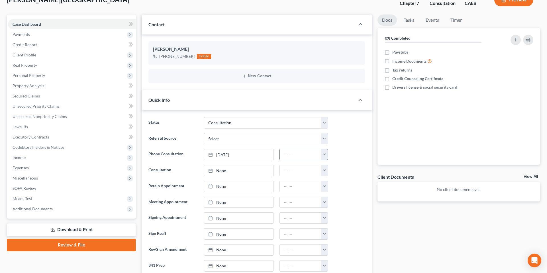
click at [325, 158] on button "button" at bounding box center [324, 154] width 7 height 11
click at [335, 208] on link "11:30am" at bounding box center [337, 208] width 32 height 10
type input "11:30am"
drag, startPoint x: 352, startPoint y: 199, endPoint x: 168, endPoint y: 70, distance: 224.6
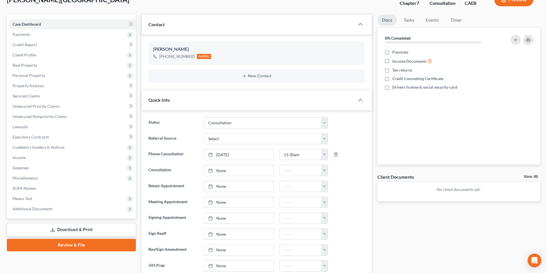
click at [352, 199] on div at bounding box center [349, 201] width 37 height 11
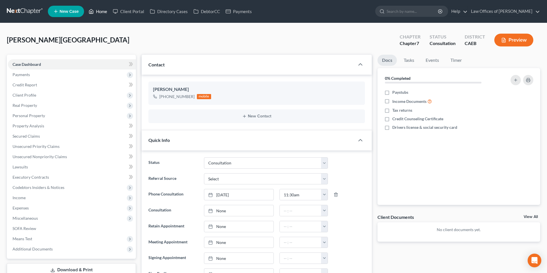
click at [99, 11] on link "Home" at bounding box center [98, 11] width 24 height 10
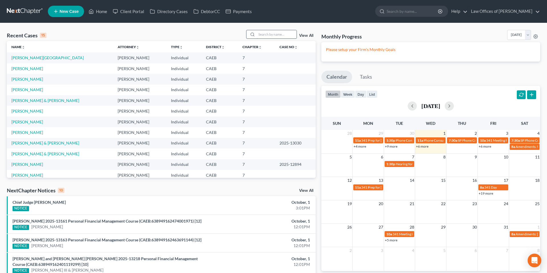
click at [265, 32] on input "search" at bounding box center [277, 34] width 40 height 8
type input "m"
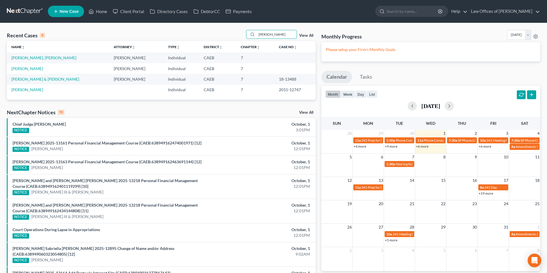
type input "[PERSON_NAME]"
click at [68, 11] on span "New Case" at bounding box center [69, 11] width 19 height 4
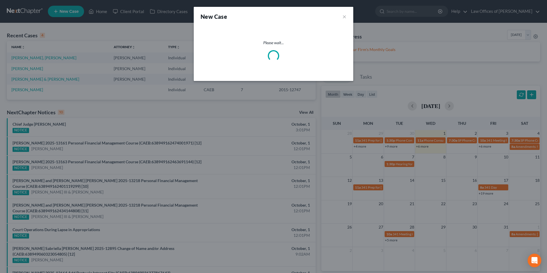
select select "8"
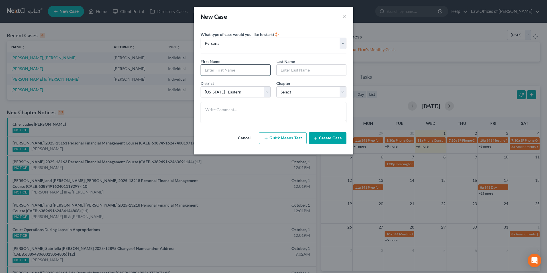
click at [234, 70] on input "text" at bounding box center [235, 70] width 69 height 11
type input "[PERSON_NAME]"
click at [295, 93] on select "Select 7 11 12 13" at bounding box center [311, 91] width 70 height 11
select select "0"
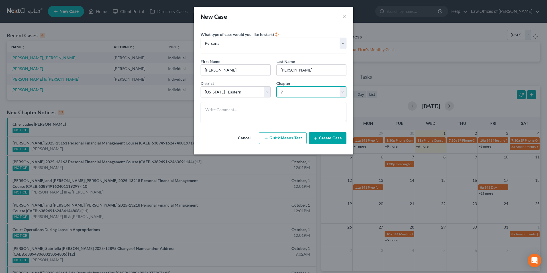
click at [276, 86] on select "Select 7 11 12 13" at bounding box center [311, 91] width 70 height 11
click at [333, 139] on button "Create Case" at bounding box center [328, 138] width 38 height 12
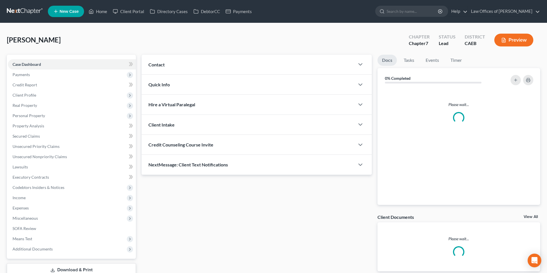
click at [236, 70] on div "Contact" at bounding box center [247, 65] width 213 height 20
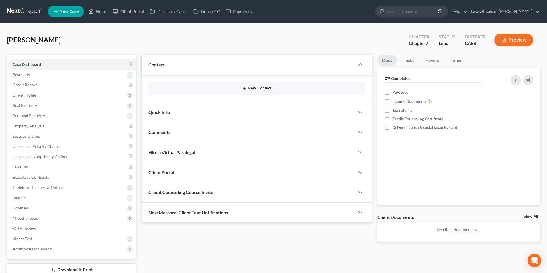
click at [262, 88] on button "New Contact" at bounding box center [256, 88] width 207 height 5
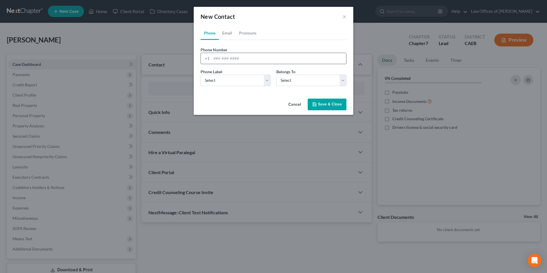
click at [247, 55] on input "tel" at bounding box center [278, 58] width 135 height 11
type input "5136028241"
click at [229, 79] on select "Select Mobile Home Work Other" at bounding box center [235, 80] width 70 height 11
select select "0"
click at [200, 75] on select "Select Mobile Home Work Other" at bounding box center [235, 80] width 70 height 11
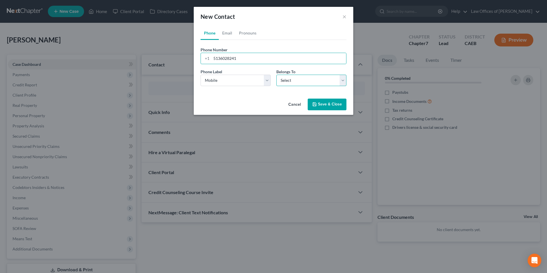
click at [300, 79] on select "Select Client Other" at bounding box center [311, 80] width 70 height 11
select select "0"
click at [276, 75] on select "Select Client Other" at bounding box center [311, 80] width 70 height 11
click at [328, 106] on button "Save & Close" at bounding box center [326, 105] width 39 height 12
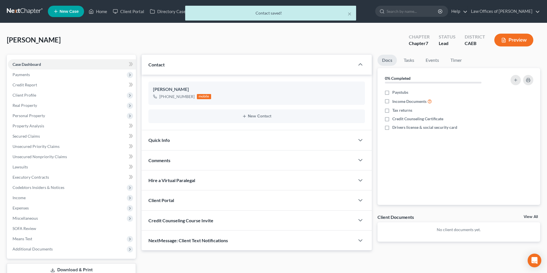
click at [201, 147] on div "Quick Info" at bounding box center [247, 140] width 213 height 20
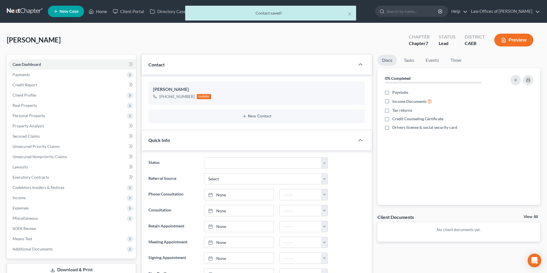
scroll to position [20, 0]
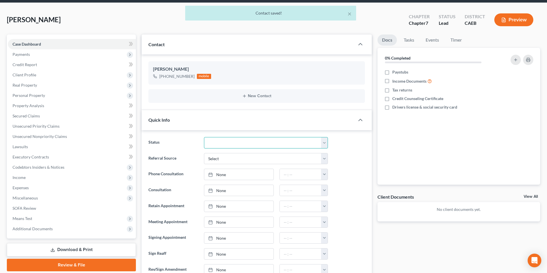
click at [234, 146] on select "Cancelled/Refund Closed Consultation Declined Discharged Filed Income Check In …" at bounding box center [266, 142] width 124 height 11
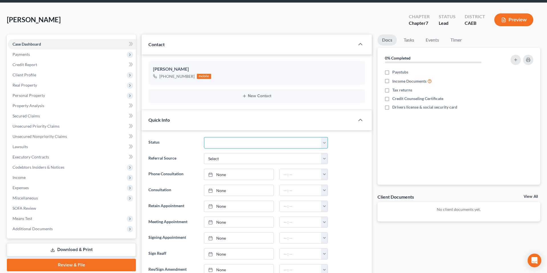
select select "2"
click at [204, 137] on select "Cancelled/Refund Closed Consultation Declined Discharged Filed Income Check In …" at bounding box center [266, 142] width 124 height 11
click at [341, 153] on div "Referral Source Select Word Of Mouth Previous Clients Direct Mail Website Googl…" at bounding box center [256, 158] width 222 height 11
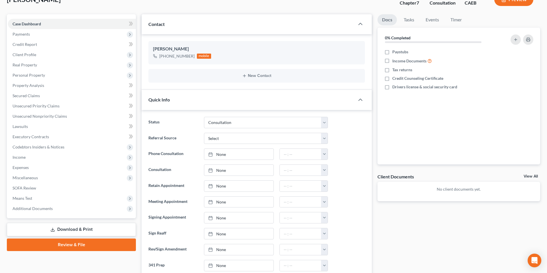
scroll to position [59, 0]
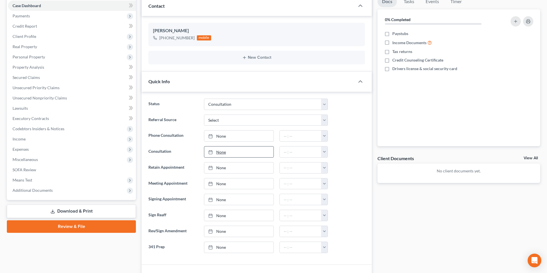
click at [243, 152] on link "None" at bounding box center [238, 151] width 69 height 11
type input "[DATE]"
click at [323, 154] on button "button" at bounding box center [324, 151] width 7 height 11
click at [334, 179] on link "1:00pm" at bounding box center [337, 180] width 32 height 10
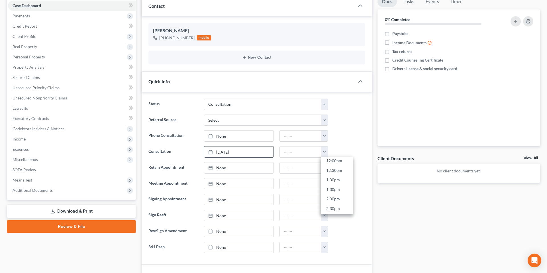
type input "1:00pm"
drag, startPoint x: 344, startPoint y: 173, endPoint x: 102, endPoint y: 39, distance: 276.2
click at [344, 173] on ng-include "Status Cancelled/Refund Closed Consultation Declined Discharged Filed Income Ch…" at bounding box center [256, 176] width 216 height 154
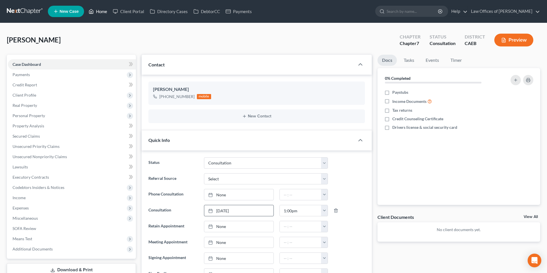
click at [102, 12] on link "Home" at bounding box center [98, 11] width 24 height 10
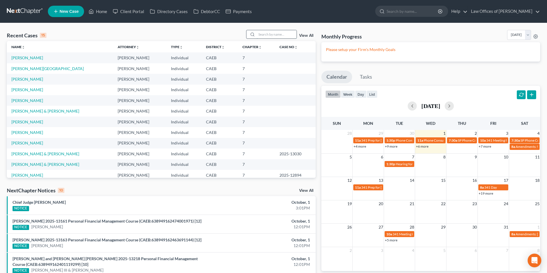
click at [265, 33] on input "search" at bounding box center [277, 34] width 40 height 8
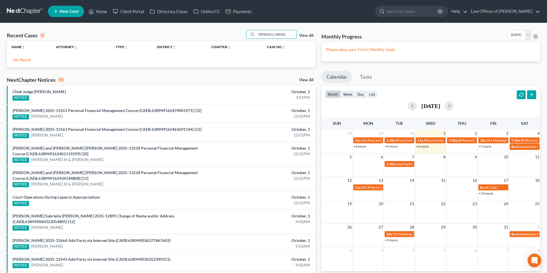
type input "[PERSON_NAME]"
click at [64, 14] on span "New Case" at bounding box center [69, 11] width 19 height 4
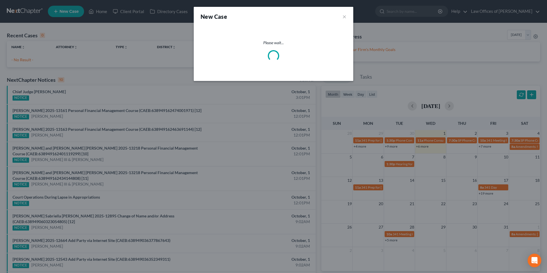
select select "8"
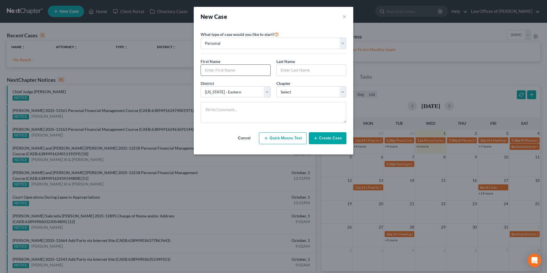
click at [217, 73] on input "text" at bounding box center [235, 70] width 69 height 11
type input "[PERSON_NAME]"
type input "Aguilara"
click at [285, 92] on select "Select 7 11 12 13" at bounding box center [311, 91] width 70 height 11
select select "0"
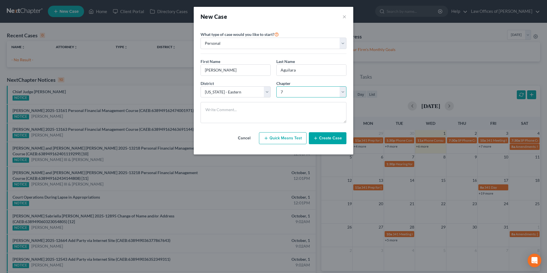
click at [276, 86] on select "Select 7 11 12 13" at bounding box center [311, 91] width 70 height 11
click at [320, 135] on button "Create Case" at bounding box center [328, 138] width 38 height 12
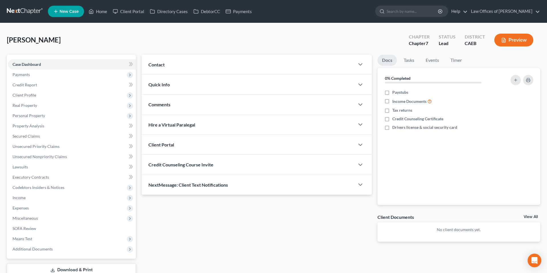
drag, startPoint x: 278, startPoint y: 69, endPoint x: 271, endPoint y: 75, distance: 9.5
click at [278, 69] on div "Contact" at bounding box center [247, 65] width 213 height 20
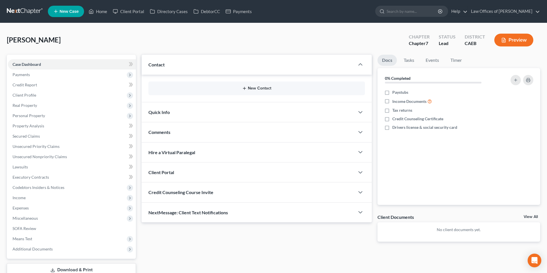
click at [263, 89] on button "New Contact" at bounding box center [256, 88] width 207 height 5
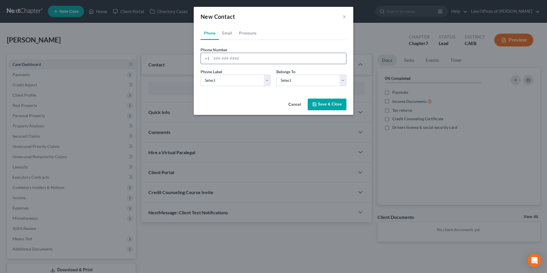
click at [249, 63] on input "tel" at bounding box center [278, 58] width 135 height 11
type input "6615579349"
click at [259, 79] on select "Select Mobile Home Work Other" at bounding box center [235, 80] width 70 height 11
select select "0"
click at [200, 75] on select "Select Mobile Home Work Other" at bounding box center [235, 80] width 70 height 11
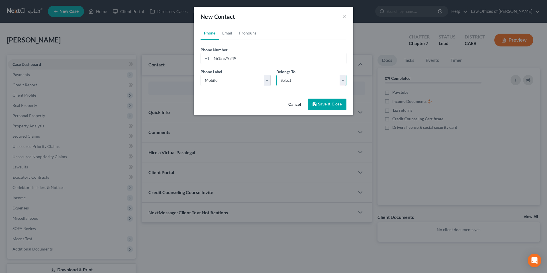
click at [290, 83] on select "Select Client Other" at bounding box center [311, 80] width 70 height 11
select select "0"
click at [276, 75] on select "Select Client Other" at bounding box center [311, 80] width 70 height 11
click at [336, 105] on button "Save & Close" at bounding box center [326, 105] width 39 height 12
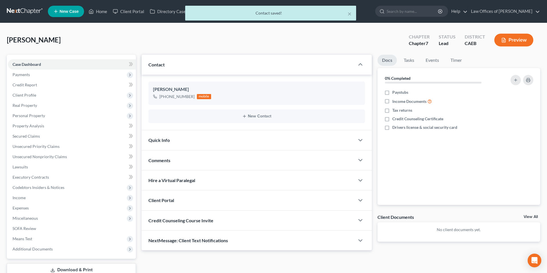
drag, startPoint x: 172, startPoint y: 136, endPoint x: 178, endPoint y: 139, distance: 6.5
click at [172, 136] on div "Quick Info" at bounding box center [247, 140] width 213 height 20
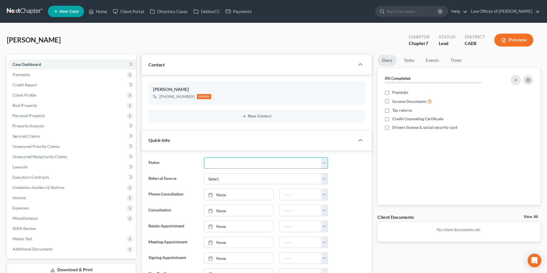
click at [247, 162] on select "Cancelled/Refund Closed Consultation Declined Discharged Filed Income Check In …" at bounding box center [266, 162] width 124 height 11
select select "2"
click at [204, 157] on select "Cancelled/Refund Closed Consultation Declined Discharged Filed Income Check In …" at bounding box center [266, 162] width 124 height 11
click at [237, 191] on link "None" at bounding box center [238, 194] width 69 height 11
type input "[DATE]"
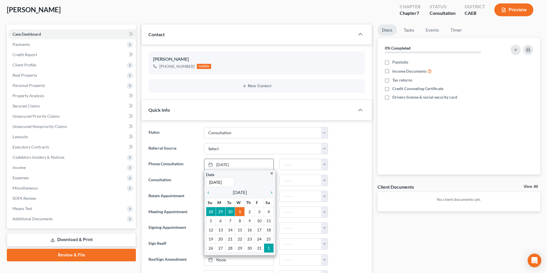
scroll to position [34, 0]
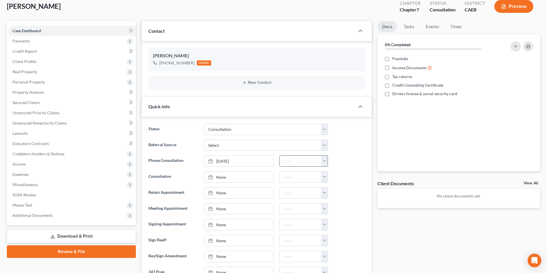
click at [325, 160] on button "button" at bounding box center [324, 160] width 7 height 11
click at [333, 189] on link "11:00am" at bounding box center [337, 190] width 32 height 10
type input "11:00am"
click at [351, 186] on ng-include "Status Cancelled/Refund Closed Consultation Declined Discharged Filed Income Ch…" at bounding box center [256, 201] width 216 height 154
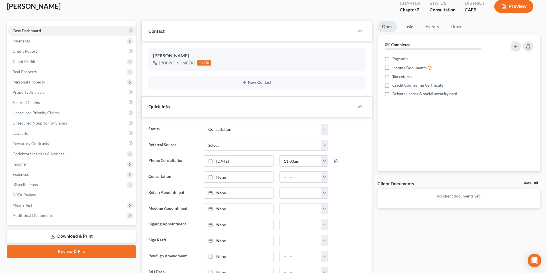
scroll to position [0, 0]
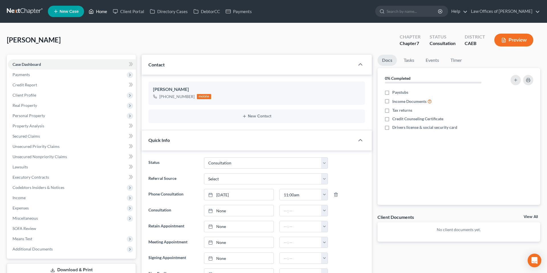
click at [100, 13] on link "Home" at bounding box center [98, 11] width 24 height 10
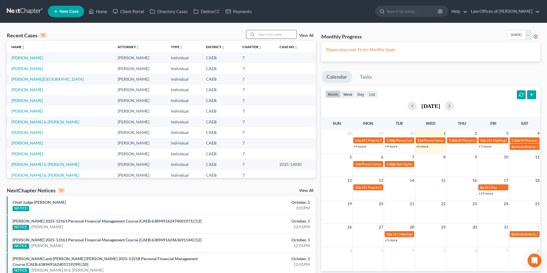
click at [275, 34] on input "search" at bounding box center [277, 34] width 40 height 8
click at [28, 57] on link "[PERSON_NAME]" at bounding box center [27, 57] width 32 height 5
select select "2"
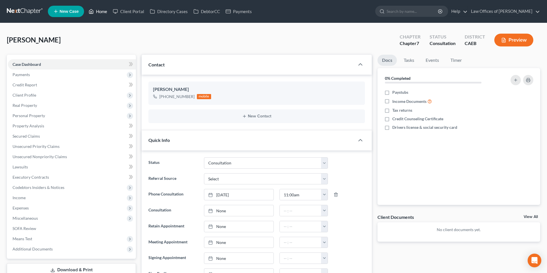
click at [100, 9] on link "Home" at bounding box center [98, 11] width 24 height 10
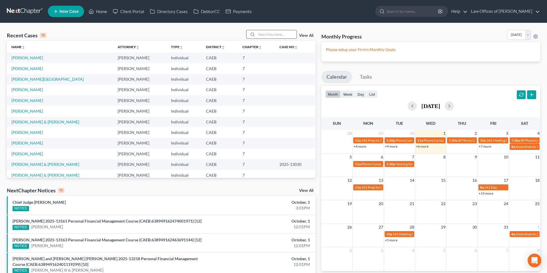
click at [280, 33] on input "search" at bounding box center [277, 34] width 40 height 8
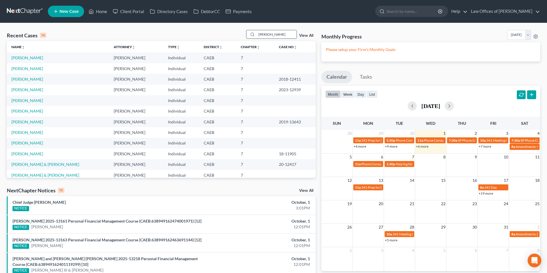
click at [289, 36] on input "[PERSON_NAME]" at bounding box center [277, 34] width 40 height 8
type input "[PERSON_NAME]"
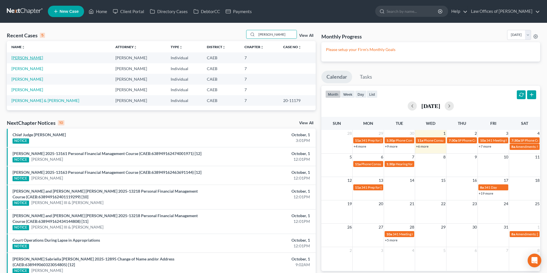
click at [34, 59] on link "[PERSON_NAME]" at bounding box center [27, 57] width 32 height 5
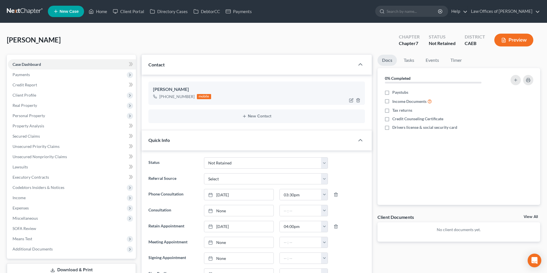
scroll to position [87, 0]
click at [296, 164] on select "Cancelled/Refund Closed Consultation Declined Discharged Filed Income Check In …" at bounding box center [266, 162] width 124 height 11
select select "14"
click at [204, 157] on select "Cancelled/Refund Closed Consultation Declined Discharged Filed Income Check In …" at bounding box center [266, 162] width 124 height 11
click at [137, 40] on div "[PERSON_NAME] Upgraded Chapter Chapter 7 Status Not Retained District CAEB Prev…" at bounding box center [273, 42] width 533 height 25
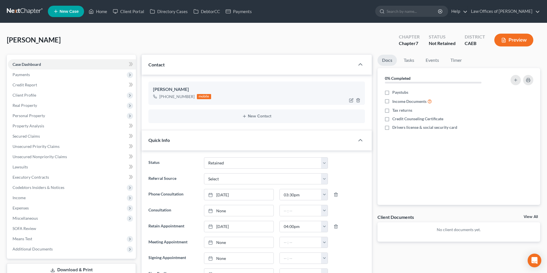
click at [325, 89] on div "[PERSON_NAME]" at bounding box center [256, 89] width 207 height 7
click at [351, 89] on div "[PERSON_NAME]" at bounding box center [256, 89] width 207 height 7
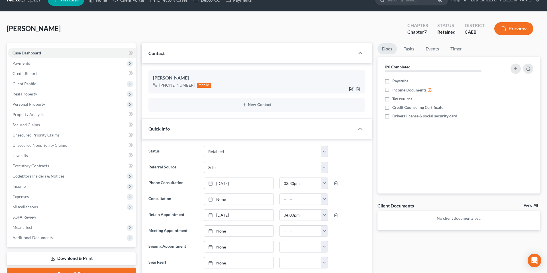
click at [350, 89] on icon "button" at bounding box center [351, 88] width 3 height 3
select select "0"
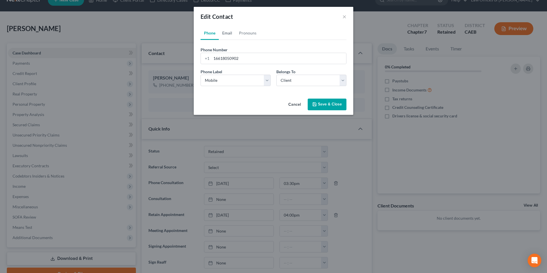
drag, startPoint x: 227, startPoint y: 33, endPoint x: 241, endPoint y: 58, distance: 28.5
click at [227, 33] on link "Email" at bounding box center [227, 33] width 17 height 14
click at [243, 59] on input "email" at bounding box center [278, 58] width 135 height 11
type input "[PERSON_NAME][EMAIL_ADDRESS][PERSON_NAME][DOMAIN_NAME]"
click at [225, 82] on select "Select Home Work Other" at bounding box center [235, 80] width 70 height 11
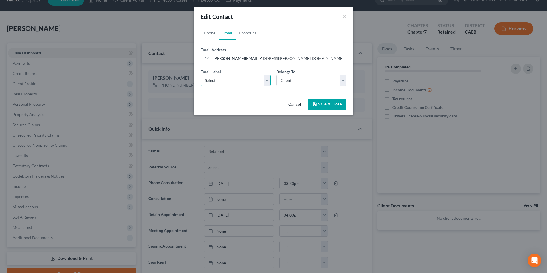
select select "0"
click at [200, 75] on select "Select Home Work Other" at bounding box center [235, 80] width 70 height 11
drag, startPoint x: 319, startPoint y: 103, endPoint x: 101, endPoint y: 115, distance: 218.1
click at [318, 103] on button "Save & Close" at bounding box center [326, 105] width 39 height 12
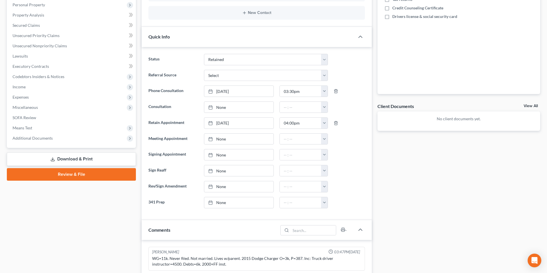
scroll to position [0, 0]
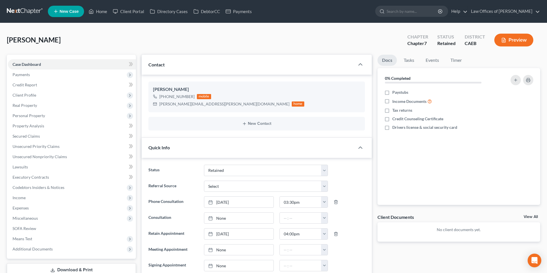
drag, startPoint x: 49, startPoint y: 73, endPoint x: 139, endPoint y: 76, distance: 90.3
click at [49, 73] on span "Payments" at bounding box center [72, 74] width 128 height 10
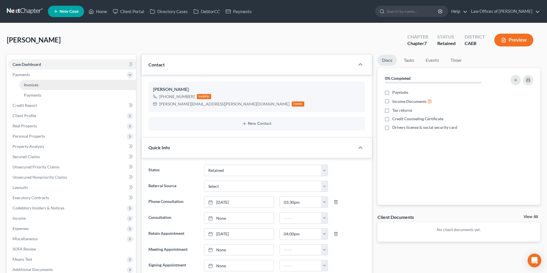
click at [68, 81] on link "Invoices" at bounding box center [77, 85] width 116 height 10
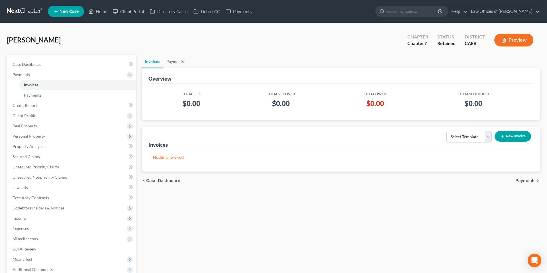
click at [510, 134] on button "New Invoice" at bounding box center [512, 136] width 36 height 11
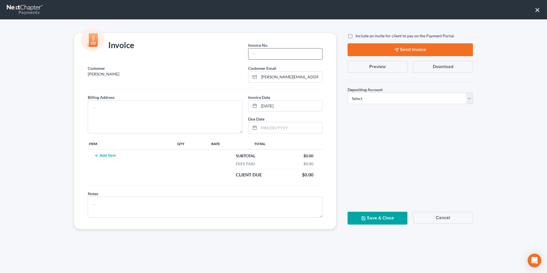
click at [288, 56] on input "text" at bounding box center [285, 53] width 74 height 11
type input "0"
type input "10012501"
click at [189, 114] on textarea at bounding box center [165, 116] width 155 height 33
type textarea "[STREET_ADDRESS]"
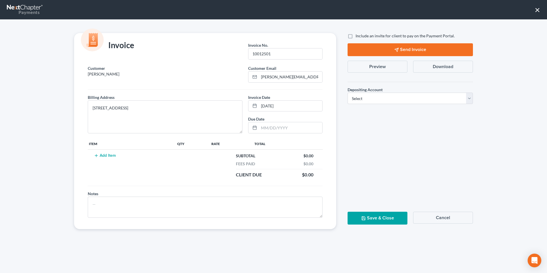
drag, startPoint x: 102, startPoint y: 153, endPoint x: 286, endPoint y: 171, distance: 185.0
click at [102, 153] on button "Add Item" at bounding box center [104, 155] width 25 height 5
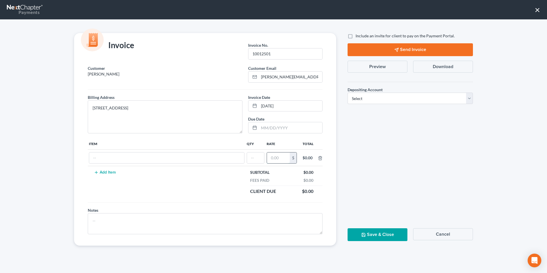
click at [282, 159] on input "text" at bounding box center [278, 157] width 23 height 11
type input "2,000"
click at [254, 159] on input "text" at bounding box center [255, 157] width 17 height 11
type input "1"
click at [195, 156] on input "text" at bounding box center [163, 157] width 148 height 11
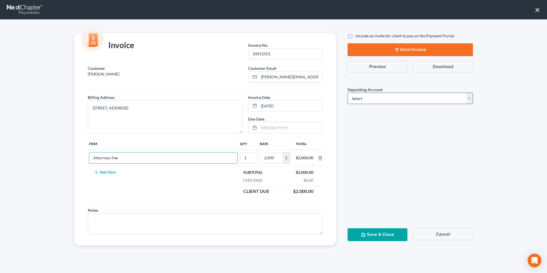
type input "Attorneys Fee"
click at [384, 102] on select "Select Operation Trust" at bounding box center [409, 98] width 125 height 11
select select "0"
click at [347, 93] on select "Select Operation Trust" at bounding box center [409, 98] width 125 height 11
click at [393, 234] on button "Save & Close" at bounding box center [377, 234] width 60 height 13
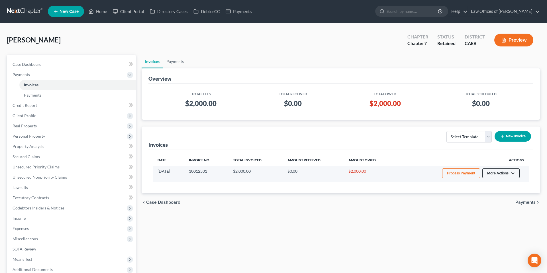
click at [511, 174] on button "More Actions" at bounding box center [500, 173] width 37 height 10
click at [505, 193] on link "Record Cash or Check Payment" at bounding box center [508, 195] width 67 height 10
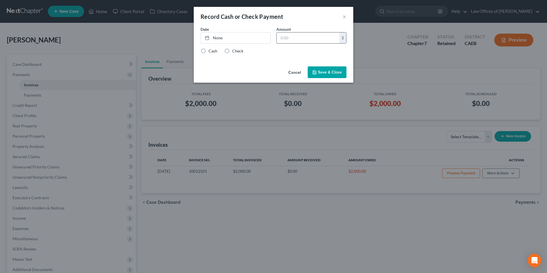
click at [305, 40] on input "text" at bounding box center [307, 37] width 63 height 11
type input "2,000"
type input "[DATE]"
click at [258, 40] on link "[DATE]" at bounding box center [235, 37] width 69 height 11
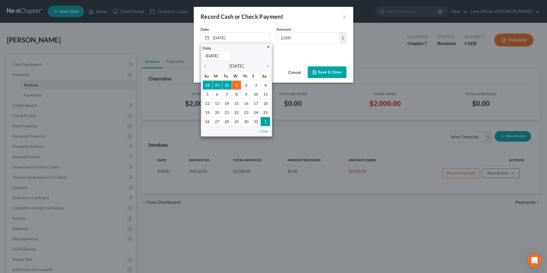
drag, startPoint x: 292, startPoint y: 50, endPoint x: 231, endPoint y: 55, distance: 60.8
click at [292, 50] on div "Cash Check" at bounding box center [273, 51] width 146 height 6
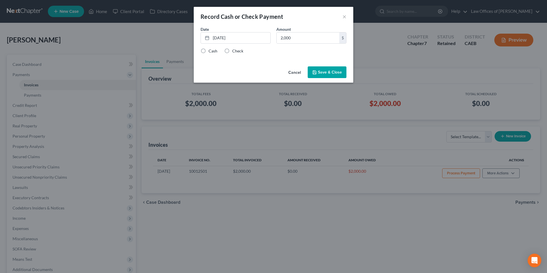
drag, startPoint x: 231, startPoint y: 52, endPoint x: 326, endPoint y: 73, distance: 97.9
click at [232, 52] on label "Check" at bounding box center [237, 51] width 11 height 6
click at [234, 52] on input "Check" at bounding box center [236, 50] width 4 height 4
radio input "true"
click at [326, 73] on button "Save & Close" at bounding box center [326, 72] width 39 height 12
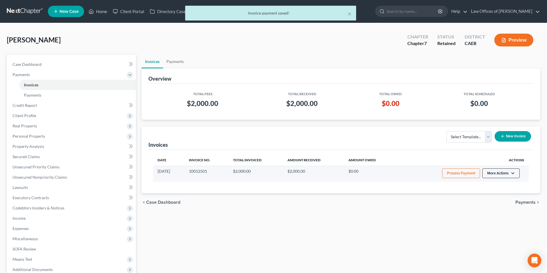
drag, startPoint x: 497, startPoint y: 173, endPoint x: 494, endPoint y: 172, distance: 3.1
click at [496, 173] on button "More Actions" at bounding box center [500, 173] width 37 height 10
click at [497, 196] on link "Record Cash or Check Payment" at bounding box center [508, 195] width 67 height 10
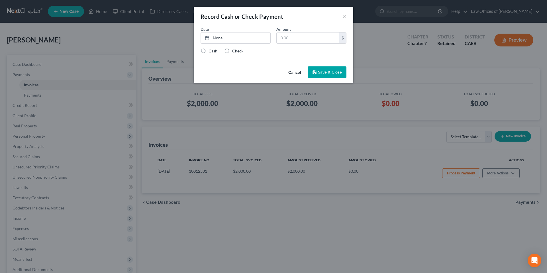
drag, startPoint x: 296, startPoint y: 73, endPoint x: 450, endPoint y: 150, distance: 172.8
click at [296, 73] on button "Cancel" at bounding box center [295, 72] width 22 height 11
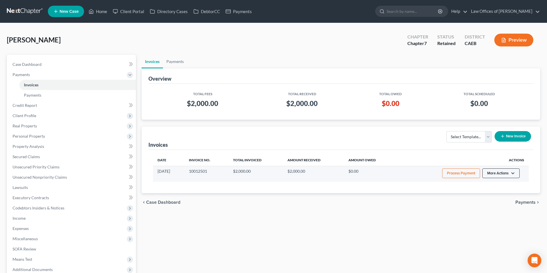
click at [513, 172] on button "More Actions" at bounding box center [500, 173] width 37 height 10
click at [494, 184] on link "View/Edit" at bounding box center [508, 185] width 67 height 10
select select "0"
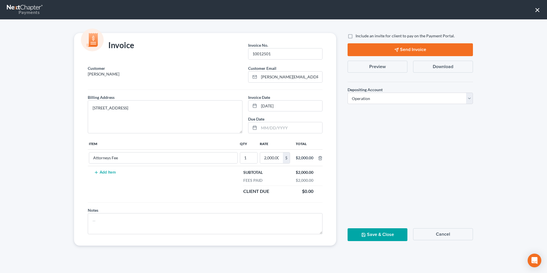
click at [389, 64] on button "Preview" at bounding box center [377, 67] width 60 height 12
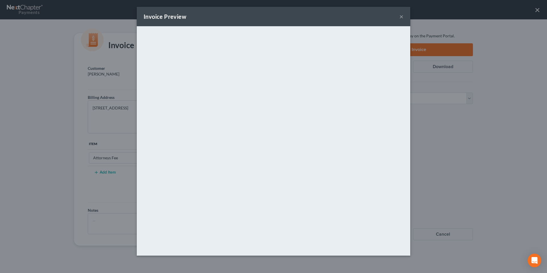
click at [400, 16] on button "×" at bounding box center [401, 16] width 4 height 7
click at [401, 17] on button "×" at bounding box center [401, 16] width 4 height 7
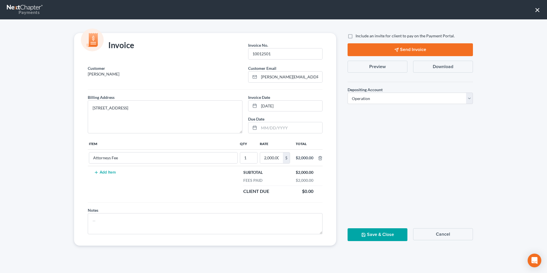
click at [538, 11] on div "Invoice Preview × <object ng-attr-data='[URL][DOMAIN_NAME]' type='application/p…" at bounding box center [273, 136] width 547 height 273
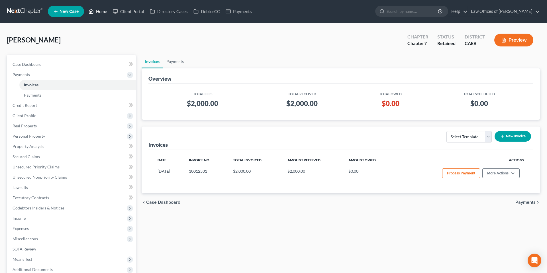
click at [105, 11] on link "Home" at bounding box center [98, 11] width 24 height 10
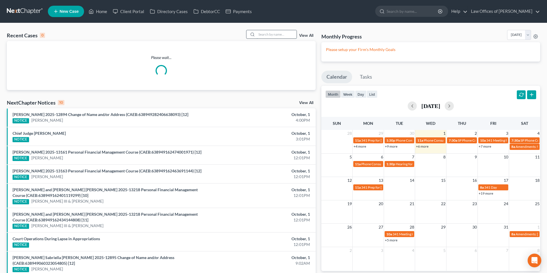
click at [267, 35] on input "search" at bounding box center [277, 34] width 40 height 8
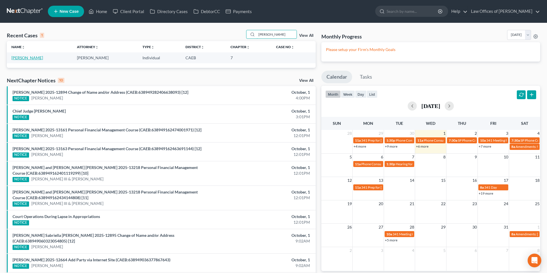
type input "[PERSON_NAME]"
click at [36, 58] on link "[PERSON_NAME]" at bounding box center [27, 57] width 32 height 5
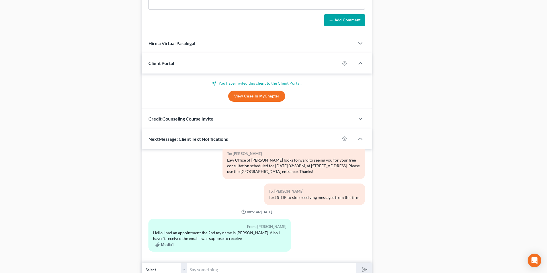
scroll to position [402, 0]
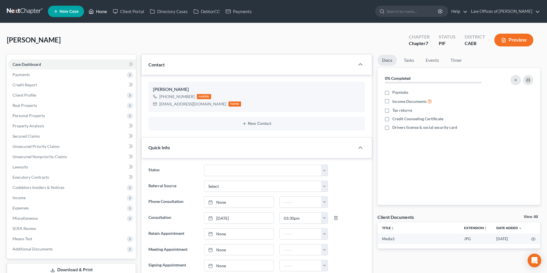
drag, startPoint x: 98, startPoint y: 11, endPoint x: 194, endPoint y: 37, distance: 99.7
click at [98, 11] on link "Home" at bounding box center [98, 11] width 24 height 10
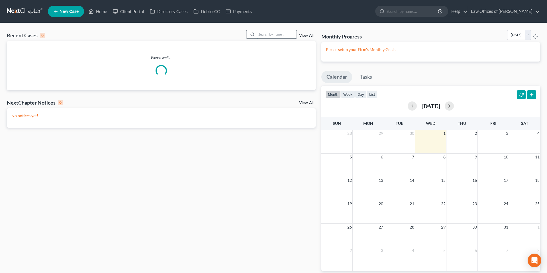
click at [281, 38] on input "search" at bounding box center [277, 34] width 40 height 8
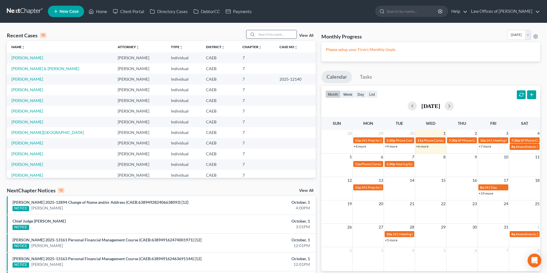
click at [270, 35] on input "search" at bounding box center [277, 34] width 40 height 8
type input "[PERSON_NAME]"
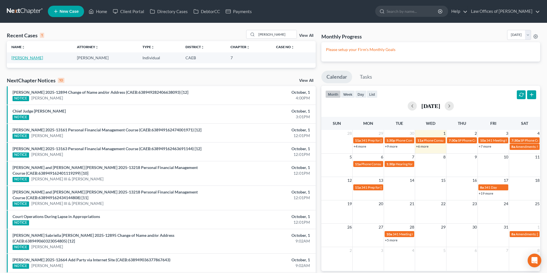
select select "11"
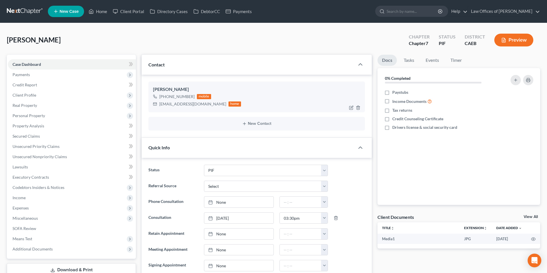
scroll to position [19, 0]
drag, startPoint x: 159, startPoint y: 104, endPoint x: 195, endPoint y: 50, distance: 64.5
click at [201, 104] on div "[EMAIL_ADDRESS][DOMAIN_NAME] home" at bounding box center [197, 103] width 88 height 7
click at [200, 110] on div "[PERSON_NAME] [PHONE_NUMBER] mobile [EMAIL_ADDRESS][DOMAIN_NAME] home" at bounding box center [256, 96] width 216 height 31
drag, startPoint x: 195, startPoint y: 50, endPoint x: 193, endPoint y: 104, distance: 53.8
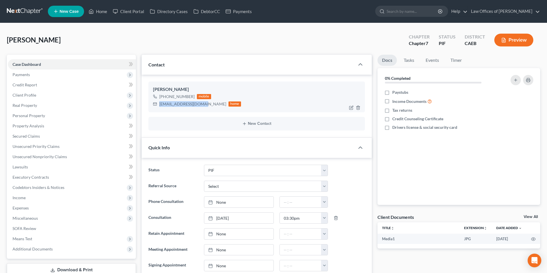
click at [195, 50] on div "[PERSON_NAME] Upgraded Chapter Chapter 7 Status PIF District CAEB Preview" at bounding box center [273, 42] width 533 height 25
drag, startPoint x: 193, startPoint y: 104, endPoint x: 186, endPoint y: 110, distance: 9.9
click at [159, 105] on div "[EMAIL_ADDRESS][DOMAIN_NAME]" at bounding box center [192, 104] width 67 height 6
click at [186, 110] on div "[PERSON_NAME] [PHONE_NUMBER] mobile [EMAIL_ADDRESS][DOMAIN_NAME] home" at bounding box center [256, 96] width 216 height 31
click at [135, 11] on link "Client Portal" at bounding box center [128, 11] width 37 height 10
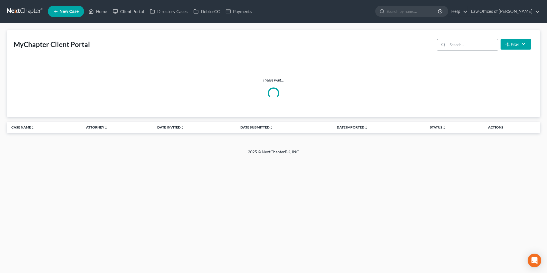
click at [455, 46] on input "search" at bounding box center [472, 44] width 50 height 11
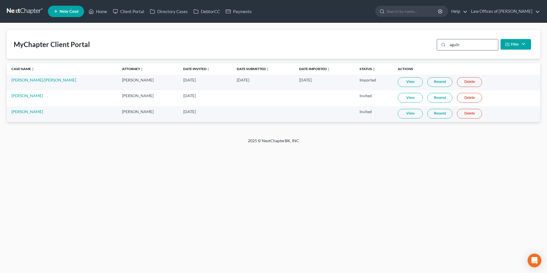
drag, startPoint x: 455, startPoint y: 48, endPoint x: 458, endPoint y: 45, distance: 4.0
click at [455, 48] on input "aguilr" at bounding box center [472, 44] width 50 height 11
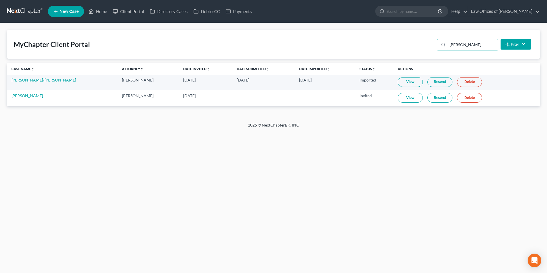
type input "[PERSON_NAME]"
click at [428, 99] on link "Resend" at bounding box center [439, 98] width 25 height 10
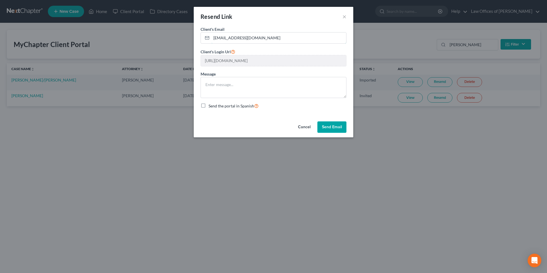
drag, startPoint x: 218, startPoint y: 38, endPoint x: 247, endPoint y: 48, distance: 30.6
click at [218, 38] on input "[EMAIL_ADDRESS][DOMAIN_NAME]" at bounding box center [278, 37] width 135 height 11
type input "[EMAIL_ADDRESS][DOMAIN_NAME]"
click at [337, 127] on button "Send Email" at bounding box center [331, 126] width 29 height 11
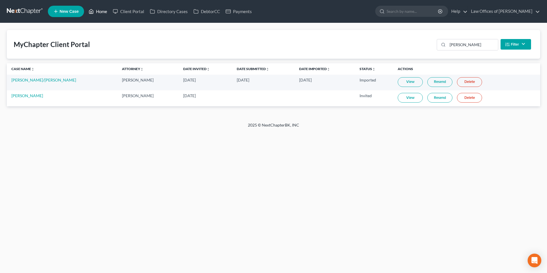
click at [104, 12] on link "Home" at bounding box center [98, 11] width 24 height 10
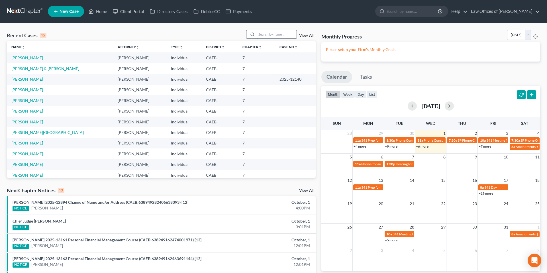
click at [278, 33] on input "search" at bounding box center [277, 34] width 40 height 8
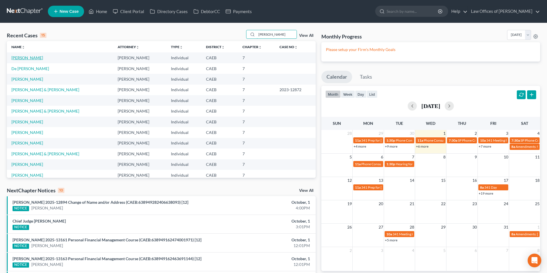
type input "[PERSON_NAME]"
click at [24, 57] on link "[PERSON_NAME]" at bounding box center [27, 57] width 32 height 5
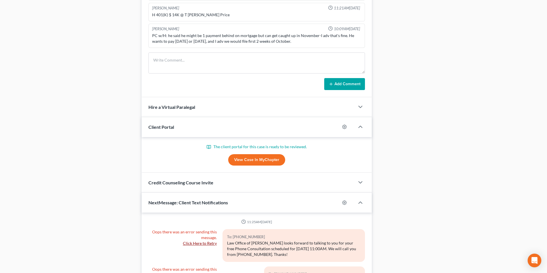
scroll to position [2797, 0]
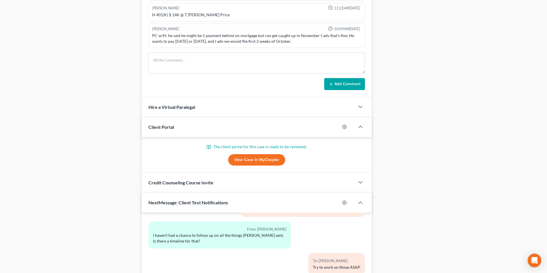
click at [252, 158] on link "View Case in MyChapter" at bounding box center [256, 159] width 57 height 11
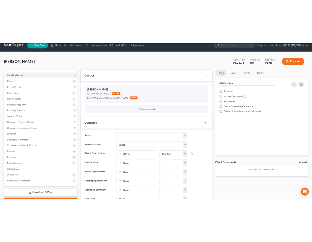
scroll to position [0, 0]
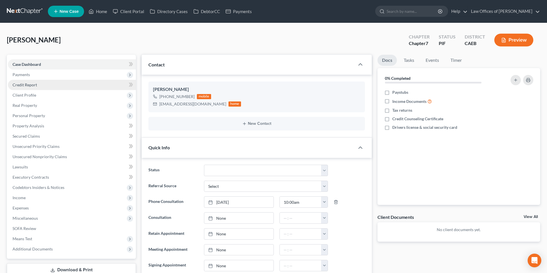
drag, startPoint x: 30, startPoint y: 75, endPoint x: 74, endPoint y: 87, distance: 45.5
click at [30, 75] on span "Payments" at bounding box center [72, 74] width 128 height 10
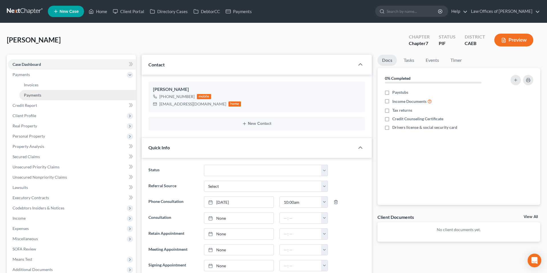
click at [38, 95] on span "Payments" at bounding box center [32, 95] width 17 height 5
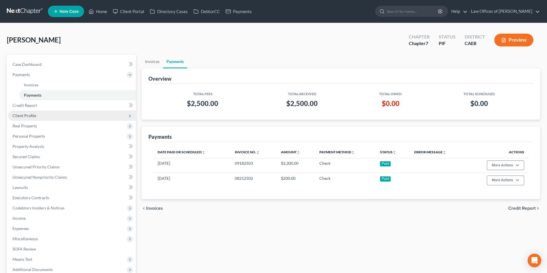
click at [33, 117] on span "Client Profile" at bounding box center [25, 115] width 24 height 5
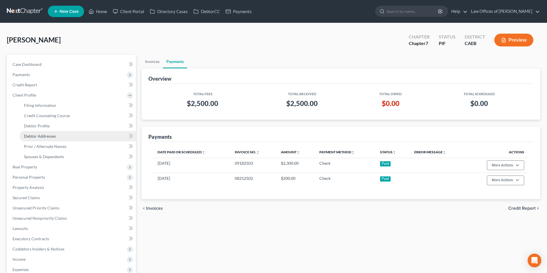
click at [54, 136] on span "Debtor Addresses" at bounding box center [40, 136] width 32 height 5
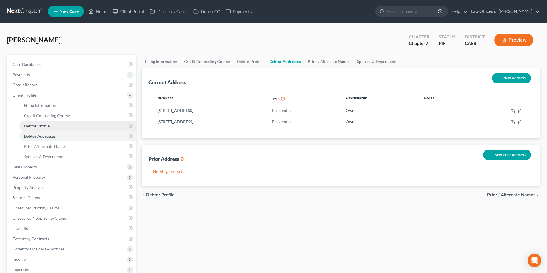
click at [52, 123] on link "Debtor Profile" at bounding box center [77, 126] width 116 height 10
select select "1"
select select "4"
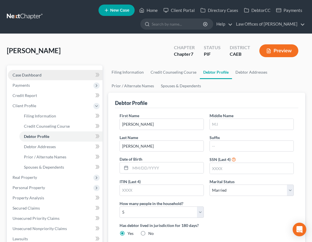
click at [38, 75] on span "Case Dashboard" at bounding box center [27, 75] width 29 height 5
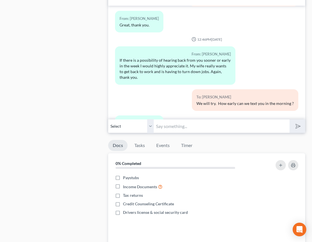
scroll to position [684, 0]
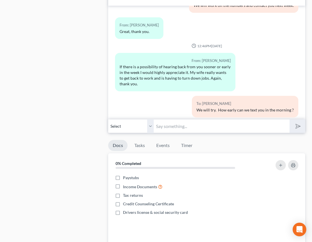
drag, startPoint x: 64, startPoint y: 76, endPoint x: 32, endPoint y: 157, distance: 87.1
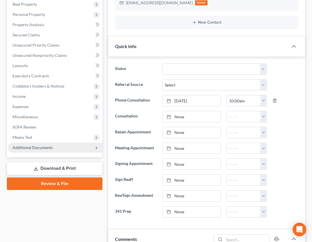
drag, startPoint x: 34, startPoint y: 149, endPoint x: 38, endPoint y: 152, distance: 4.5
click at [34, 149] on span "Additional Documents" at bounding box center [33, 147] width 40 height 5
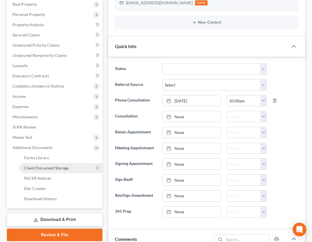
click at [52, 168] on span "Client Document Storage" at bounding box center [46, 168] width 45 height 5
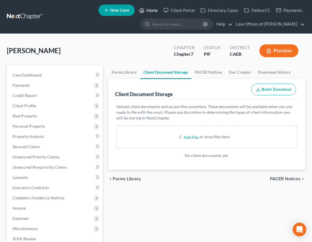
click at [153, 10] on link "Home" at bounding box center [148, 10] width 24 height 10
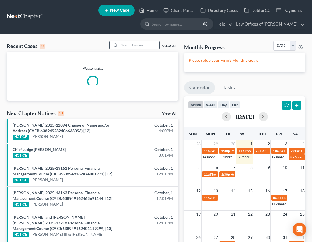
click at [138, 45] on input "search" at bounding box center [140, 45] width 40 height 8
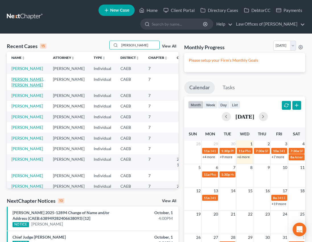
type input "[PERSON_NAME]"
click at [19, 87] on link "[PERSON_NAME], [PERSON_NAME]" at bounding box center [27, 82] width 32 height 11
select select "10"
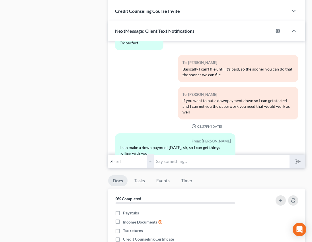
scroll to position [474, 0]
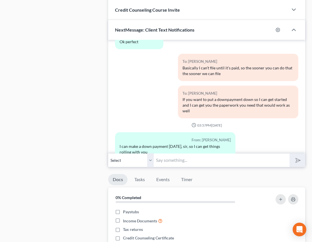
click at [179, 160] on input "text" at bounding box center [222, 160] width 136 height 14
type input "Thank you for the update. We'll speak [DATE]."
click at [302, 159] on button "submit" at bounding box center [298, 160] width 16 height 13
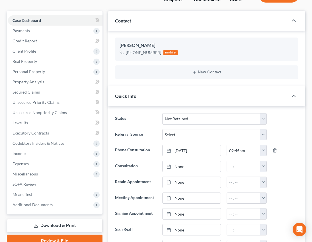
scroll to position [0, 0]
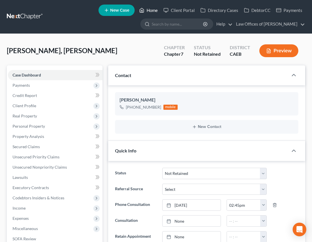
drag, startPoint x: 153, startPoint y: 11, endPoint x: 142, endPoint y: 52, distance: 43.0
click at [153, 11] on link "Home" at bounding box center [148, 10] width 24 height 10
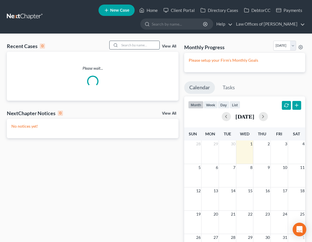
click at [137, 47] on input "search" at bounding box center [140, 45] width 40 height 8
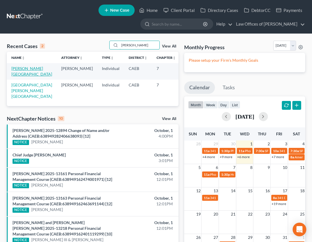
type input "[PERSON_NAME]"
click at [24, 72] on link "[PERSON_NAME][GEOGRAPHIC_DATA]" at bounding box center [31, 71] width 41 height 11
select select "11"
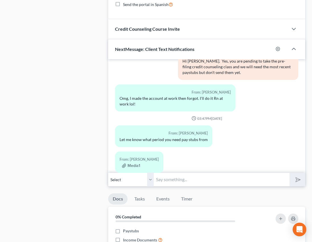
scroll to position [550, 0]
click at [137, 163] on button "Media1" at bounding box center [131, 165] width 18 height 5
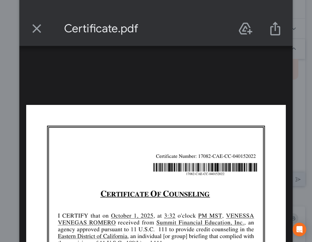
scroll to position [0, 0]
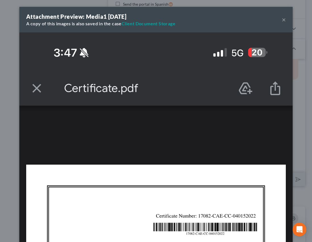
drag, startPoint x: 284, startPoint y: 21, endPoint x: 99, endPoint y: 226, distance: 275.7
click at [284, 21] on button "×" at bounding box center [284, 19] width 4 height 7
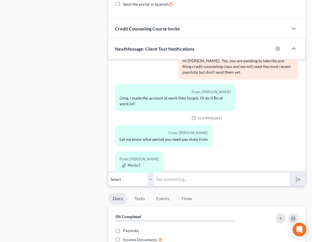
click at [184, 180] on input "text" at bounding box center [222, 180] width 136 height 14
type input "We need paystubs from [DATE] to current please."
click at [293, 178] on button "submit" at bounding box center [298, 179] width 16 height 13
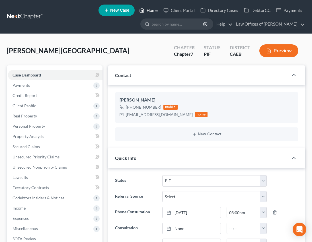
click at [151, 11] on link "Home" at bounding box center [148, 10] width 24 height 10
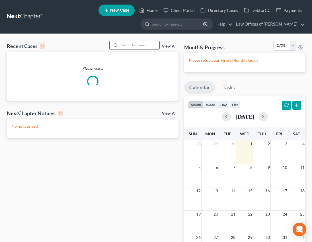
click at [140, 44] on input "search" at bounding box center [140, 45] width 40 height 8
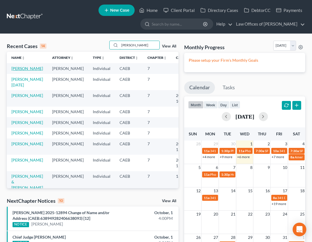
type input "[PERSON_NAME]"
click at [15, 68] on link "[PERSON_NAME]" at bounding box center [27, 68] width 32 height 5
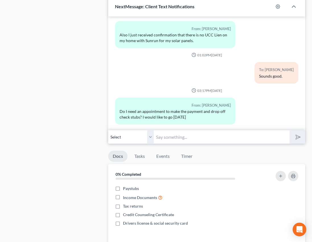
scroll to position [610, 0]
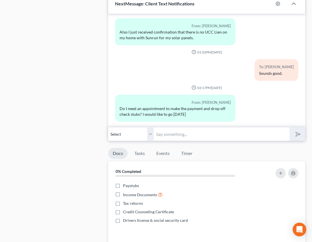
click at [174, 136] on input "text" at bounding box center [222, 134] width 136 height 14
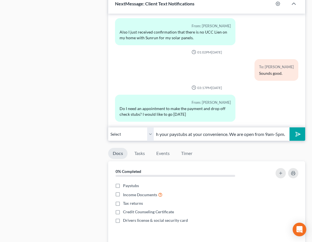
scroll to position [0, 81]
type input "You can feel free to stop by the office with your paystubs at your convenience.…"
click at [290, 128] on button "submit" at bounding box center [298, 134] width 16 height 13
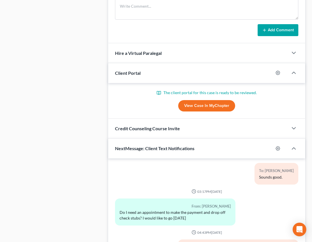
scroll to position [0, 0]
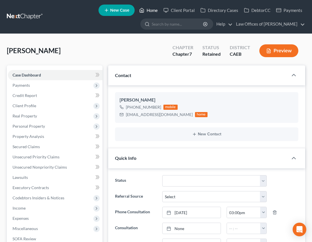
click at [145, 12] on link "Home" at bounding box center [148, 10] width 24 height 10
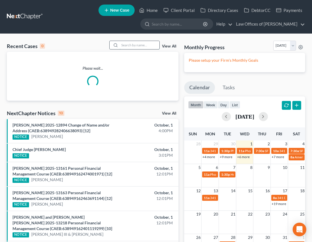
click at [129, 45] on input "search" at bounding box center [140, 45] width 40 height 8
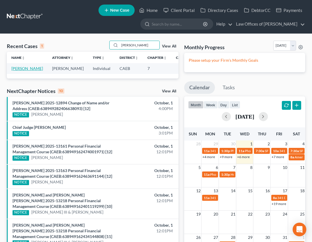
type input "[PERSON_NAME]"
click at [28, 67] on link "[PERSON_NAME]" at bounding box center [27, 68] width 32 height 5
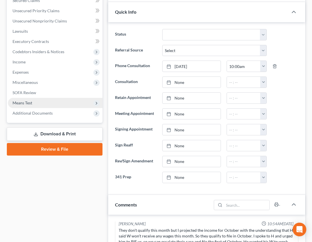
scroll to position [147, 0]
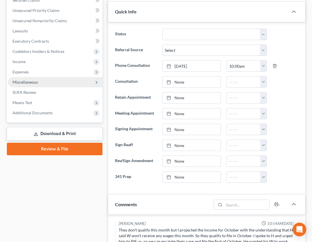
click at [33, 83] on span "Miscellaneous" at bounding box center [25, 82] width 25 height 5
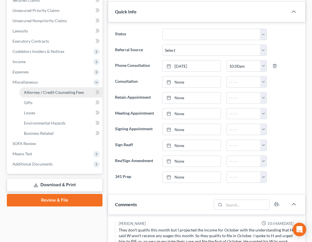
click at [43, 95] on link "Attorney / Credit Counseling Fees" at bounding box center [60, 92] width 83 height 10
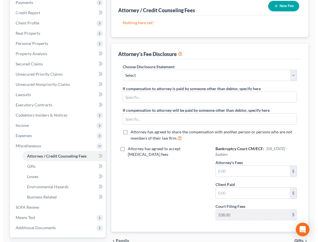
scroll to position [133, 0]
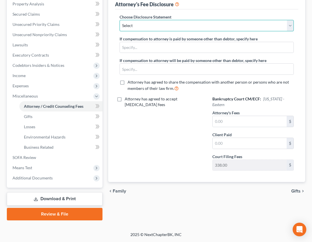
click at [186, 27] on select "Select Disclosure" at bounding box center [207, 25] width 174 height 11
select select "0"
click at [120, 20] on select "Select Disclosure" at bounding box center [207, 25] width 174 height 11
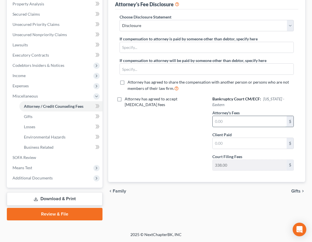
click at [224, 120] on input "text" at bounding box center [250, 121] width 74 height 11
type input "2,500"
click at [219, 144] on input "text" at bounding box center [250, 143] width 74 height 11
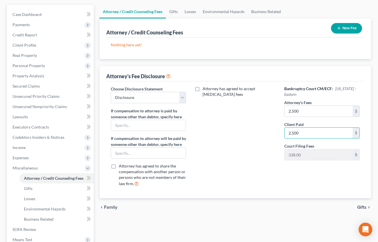
scroll to position [0, 0]
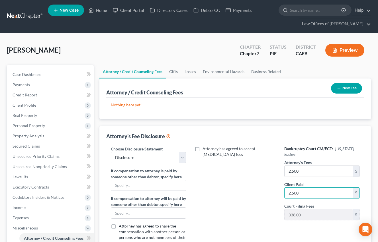
type input "2,500"
click at [350, 89] on button "New Fee" at bounding box center [346, 88] width 31 height 11
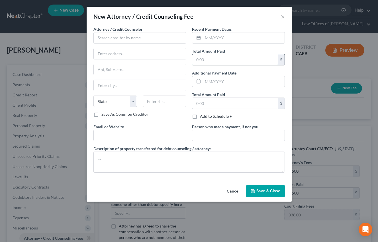
click at [242, 63] on input "text" at bounding box center [234, 59] width 85 height 11
type input "2,500"
click at [228, 35] on input "text" at bounding box center [244, 37] width 82 height 11
type input "09/2025"
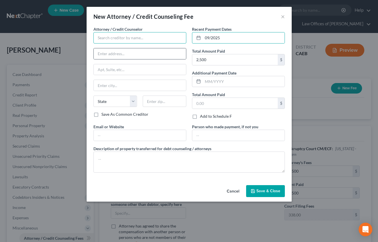
drag, startPoint x: 159, startPoint y: 36, endPoint x: 149, endPoint y: 48, distance: 14.8
click at [159, 36] on input "text" at bounding box center [139, 37] width 93 height 11
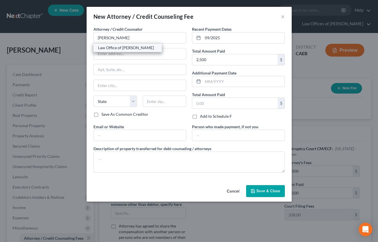
click at [114, 46] on div "Law Office of [PERSON_NAME]" at bounding box center [127, 48] width 59 height 6
type input "Law Office of [PERSON_NAME]"
type input "[STREET_ADDRESS]"
type input "[GEOGRAPHIC_DATA]"
select select "4"
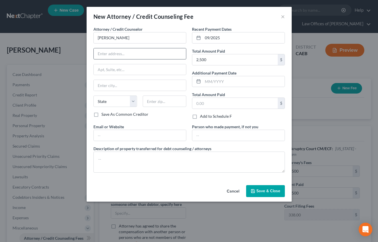
type input "93301"
click at [265, 194] on button "Save & Close" at bounding box center [265, 191] width 39 height 12
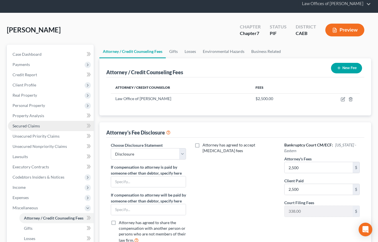
scroll to position [26, 0]
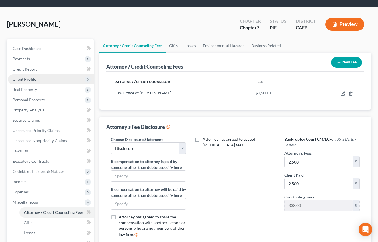
click at [32, 78] on span "Client Profile" at bounding box center [25, 79] width 24 height 5
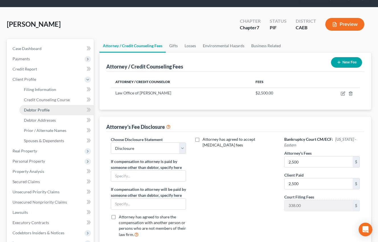
click at [44, 112] on span "Debtor Profile" at bounding box center [37, 110] width 26 height 5
select select "1"
select select "4"
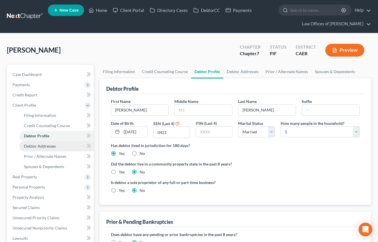
click at [44, 146] on span "Debtor Addresses" at bounding box center [40, 146] width 32 height 5
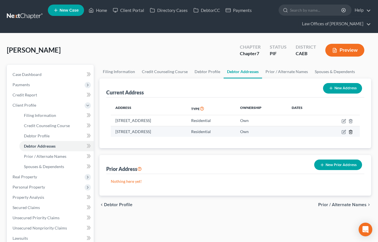
click at [351, 131] on polyline "button" at bounding box center [350, 131] width 3 height 0
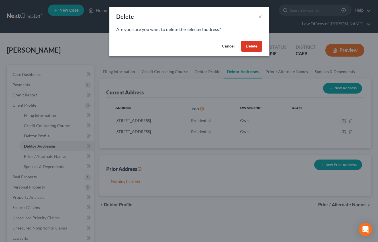
drag, startPoint x: 252, startPoint y: 43, endPoint x: 58, endPoint y: 130, distance: 212.1
click at [252, 43] on button "Delete" at bounding box center [251, 46] width 21 height 11
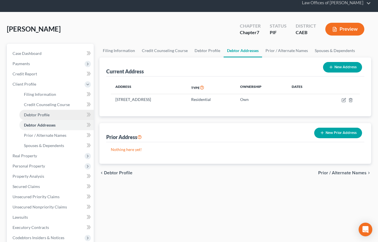
scroll to position [24, 0]
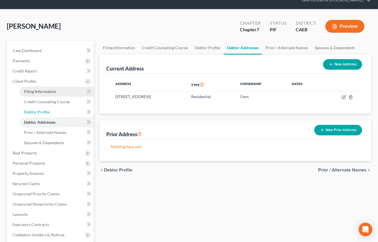
click at [41, 113] on span "Debtor Profile" at bounding box center [37, 112] width 26 height 5
click at [50, 90] on span "Filing Information" at bounding box center [40, 91] width 32 height 5
select select "1"
select select "0"
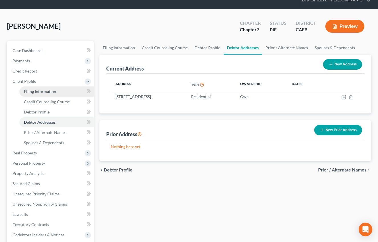
select select "8"
select select "4"
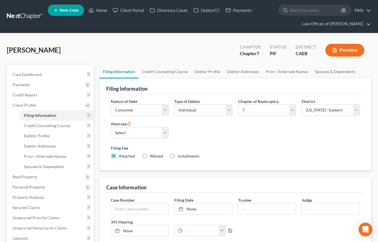
click at [178, 155] on label "Installments Installments" at bounding box center [189, 156] width 22 height 6
click at [180, 155] on input "Installments Installments" at bounding box center [182, 155] width 4 height 4
radio input "true"
radio input "false"
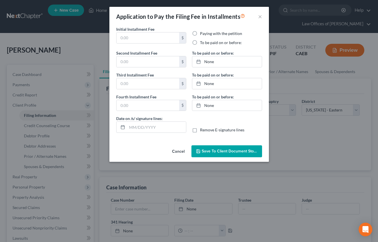
type input "0.00"
radio input "true"
type input "0.00"
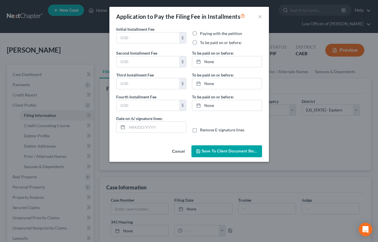
type input "[DATE]"
click at [177, 151] on button "Cancel" at bounding box center [178, 151] width 22 height 11
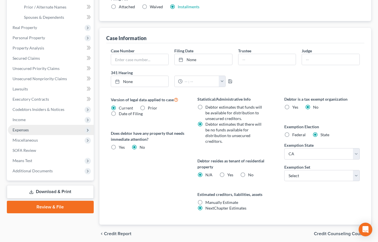
scroll to position [150, 0]
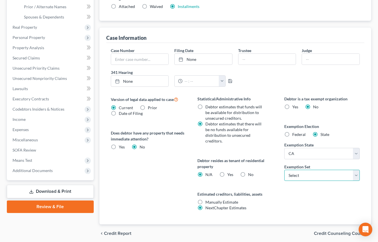
click at [301, 177] on select "Select 703 704" at bounding box center [321, 175] width 75 height 11
select select "1"
click at [284, 170] on select "Select 703 704" at bounding box center [321, 175] width 75 height 11
click at [248, 172] on label "No" at bounding box center [250, 175] width 5 height 6
click at [250, 172] on input "No" at bounding box center [252, 174] width 4 height 4
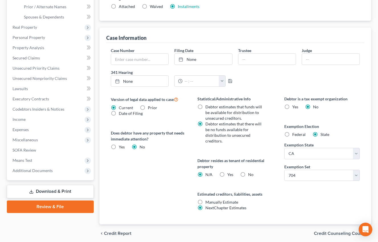
radio input "true"
radio input "false"
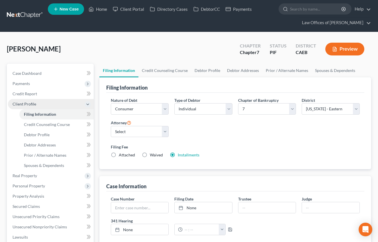
scroll to position [0, 0]
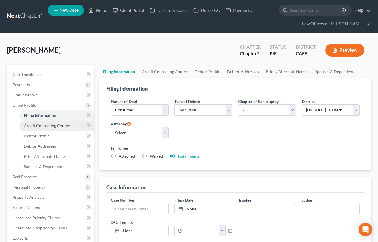
click at [45, 128] on link "Credit Counseling Course" at bounding box center [56, 126] width 74 height 10
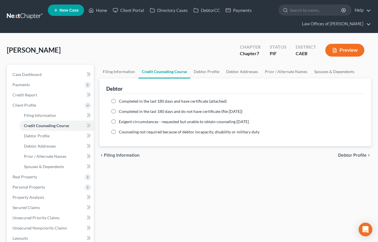
click at [119, 101] on label "Completed in the last 180 days and have certificate (attached)" at bounding box center [173, 102] width 108 height 6
click at [121, 101] on input "Completed in the last 180 days and have certificate (attached)" at bounding box center [123, 101] width 4 height 4
radio input "true"
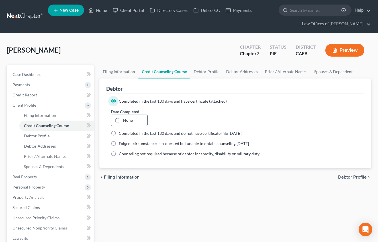
click at [128, 122] on link "None" at bounding box center [129, 120] width 36 height 11
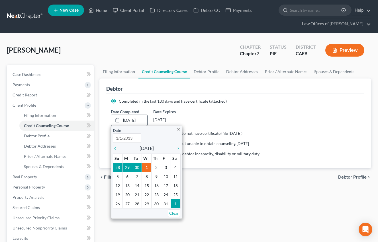
type input "[DATE]"
click at [161, 59] on div "[PERSON_NAME] Upgraded Chapter Chapter 7 Status PIF District CAEB Preview" at bounding box center [189, 52] width 364 height 25
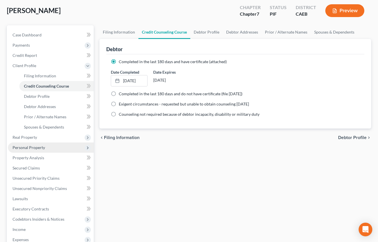
scroll to position [53, 0]
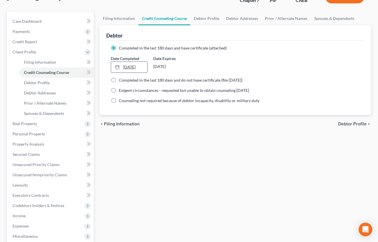
click at [138, 67] on link "[DATE]" at bounding box center [129, 67] width 36 height 11
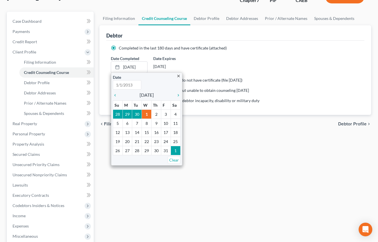
click at [232, 155] on div "Filing Information Credit Counseling Course Debtor Profile Debtor Addresses Pri…" at bounding box center [235, 161] width 277 height 298
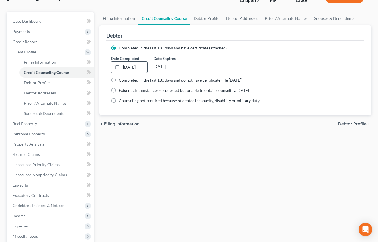
click at [139, 66] on link "[DATE]" at bounding box center [129, 67] width 36 height 11
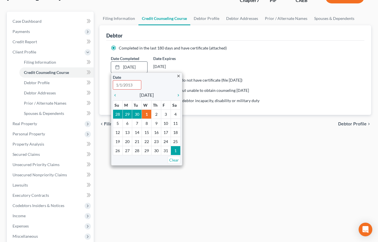
click at [131, 84] on input "text" at bounding box center [127, 84] width 28 height 9
click at [174, 160] on link "Clear" at bounding box center [174, 160] width 13 height 8
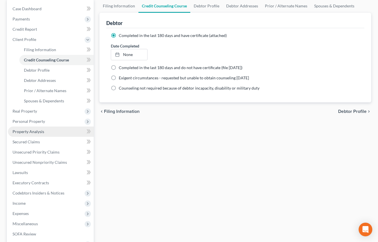
scroll to position [75, 0]
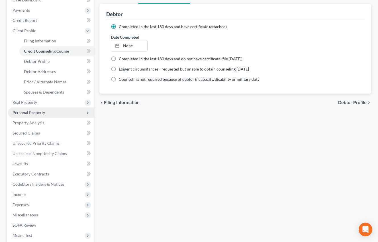
click at [52, 110] on span "Personal Property" at bounding box center [51, 113] width 86 height 10
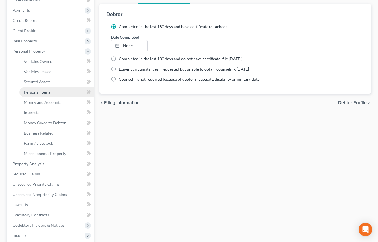
click at [48, 95] on link "Personal Items" at bounding box center [56, 92] width 74 height 10
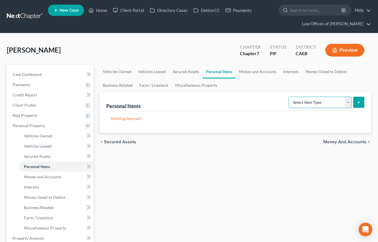
click at [338, 104] on select "Select Item Type Clothing Collectibles Of Value Electronics Firearms Household …" at bounding box center [319, 102] width 63 height 11
select select "clothing"
click at [289, 97] on select "Select Item Type Clothing Collectibles Of Value Electronics Firearms Household …" at bounding box center [319, 102] width 63 height 11
click at [358, 101] on icon "submit" at bounding box center [358, 102] width 5 height 5
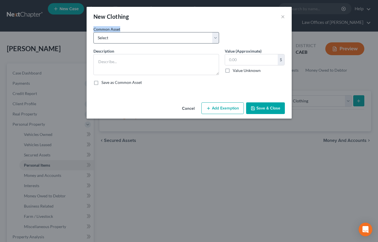
drag, startPoint x: 188, startPoint y: 32, endPoint x: 188, endPoint y: 37, distance: 5.5
click at [188, 32] on div "Common Asset Select Wardrobe" at bounding box center [156, 34] width 131 height 17
click at [188, 37] on select "Select Wardrobe" at bounding box center [156, 37] width 126 height 11
select select "0"
click at [93, 32] on select "Select Wardrobe" at bounding box center [156, 37] width 126 height 11
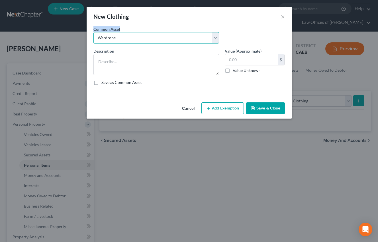
type textarea "Wardrobe"
type input "600.00"
drag, startPoint x: 228, startPoint y: 106, endPoint x: 227, endPoint y: 114, distance: 7.9
click at [228, 106] on button "Add Exemption" at bounding box center [222, 108] width 42 height 12
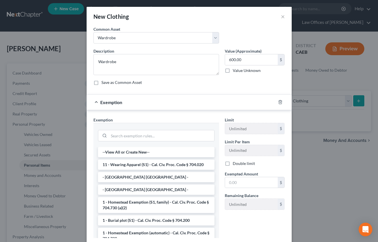
click at [137, 166] on li "11 - Wearing Apparel (S1) - Cal. Civ. Proc. Code § 704.020" at bounding box center [156, 165] width 116 height 10
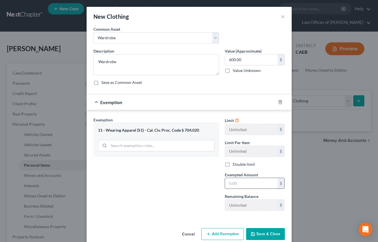
click at [245, 182] on input "text" at bounding box center [251, 183] width 53 height 11
type input "600"
click at [234, 60] on input "600.00" at bounding box center [251, 59] width 53 height 11
type input "700.00"
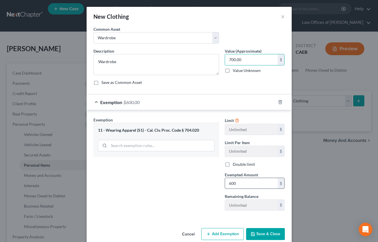
click at [241, 186] on input "600" at bounding box center [251, 183] width 53 height 11
type input "700"
drag, startPoint x: 173, startPoint y: 223, endPoint x: 263, endPoint y: 236, distance: 91.2
click at [173, 223] on div "An exemption set must first be selected from the Filing Information section. Co…" at bounding box center [189, 126] width 205 height 200
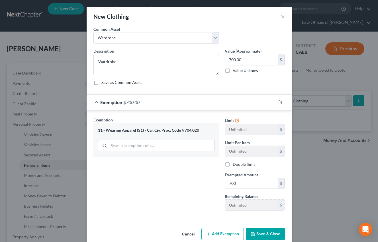
click at [263, 236] on button "Save & Close" at bounding box center [265, 234] width 39 height 12
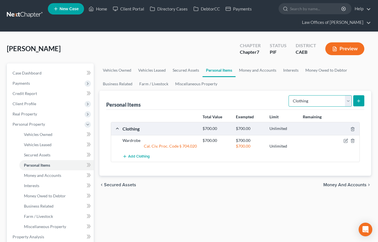
click at [312, 105] on select "Select Item Type Clothing Collectibles Of Value Electronics Firearms Household …" at bounding box center [319, 100] width 63 height 11
select select "electronics"
click at [289, 95] on select "Select Item Type Clothing Collectibles Of Value Electronics Firearms Household …" at bounding box center [319, 100] width 63 height 11
click at [358, 101] on line "submit" at bounding box center [358, 101] width 3 height 0
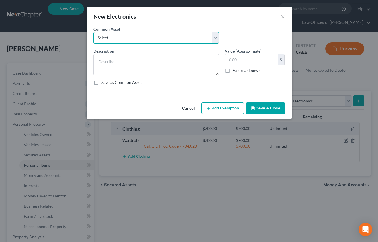
click at [202, 38] on select "Select Miscellaneous Electronic Items" at bounding box center [156, 37] width 126 height 11
select select "0"
click at [93, 32] on select "Select Miscellaneous Electronic Items" at bounding box center [156, 37] width 126 height 11
type textarea "Miscellaneous Electronic Items"
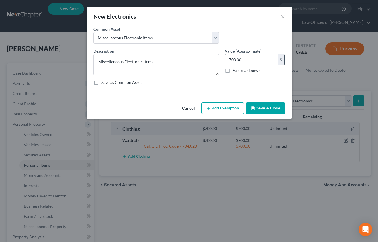
click at [235, 60] on input "700.00" at bounding box center [251, 59] width 53 height 11
type input "1,200.00"
click at [224, 109] on button "Add Exemption" at bounding box center [222, 108] width 42 height 12
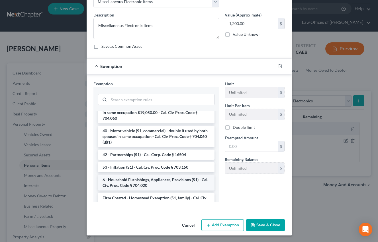
scroll to position [36, 0]
click at [148, 175] on li "6 - Household Furnishings, Appliances, Provisions (S1) - Cal. Civ. Proc. Code §…" at bounding box center [156, 183] width 116 height 16
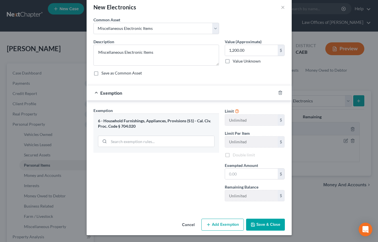
scroll to position [9, 0]
click at [239, 174] on input "text" at bounding box center [251, 174] width 53 height 11
type input "1,200"
drag, startPoint x: 186, startPoint y: 192, endPoint x: 263, endPoint y: 226, distance: 84.4
click at [186, 192] on div "Exemption Set must be selected for CA. Exemption * 6 - Household Furnishings, A…" at bounding box center [156, 157] width 131 height 99
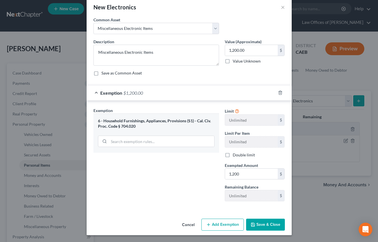
drag, startPoint x: 263, startPoint y: 226, endPoint x: 333, endPoint y: 95, distance: 148.9
click at [263, 226] on button "Save & Close" at bounding box center [265, 225] width 39 height 12
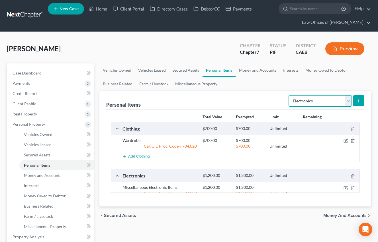
click at [325, 102] on select "Select Item Type Clothing Collectibles Of Value Electronics Firearms Household …" at bounding box center [319, 100] width 63 height 11
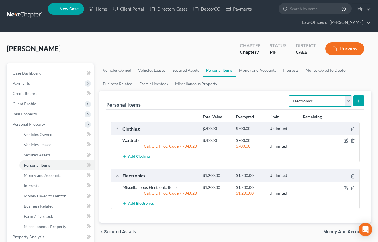
select select "household_goods"
click at [289, 95] on select "Select Item Type Clothing Collectibles Of Value Electronics Firearms Household …" at bounding box center [319, 100] width 63 height 11
click at [366, 98] on div "Personal Items Select Item Type Clothing Collectibles Of Value Electronics Fire…" at bounding box center [235, 157] width 272 height 132
click at [361, 100] on button "submit" at bounding box center [358, 100] width 11 height 11
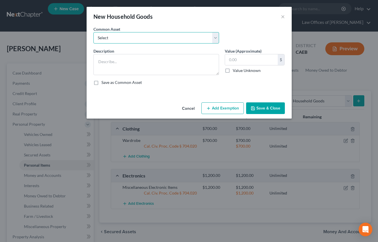
click at [159, 38] on select "Select Furniture and furnishings" at bounding box center [156, 37] width 126 height 11
select select "0"
click at [93, 32] on select "Select Furniture and furnishings" at bounding box center [156, 37] width 126 height 11
type textarea "Furniture and furnishings"
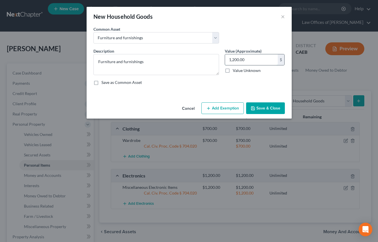
click at [241, 61] on input "1,200.00" at bounding box center [251, 59] width 53 height 11
type input "2,200"
click at [235, 109] on button "Add Exemption" at bounding box center [222, 108] width 42 height 12
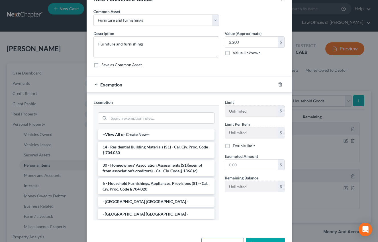
scroll to position [18, 0]
drag, startPoint x: 145, startPoint y: 187, endPoint x: 230, endPoint y: 169, distance: 87.1
click at [145, 188] on li "6 - Household Furnishings, Appliances, Provisions (S1) - Cal. Civ. Proc. Code §…" at bounding box center [156, 186] width 116 height 16
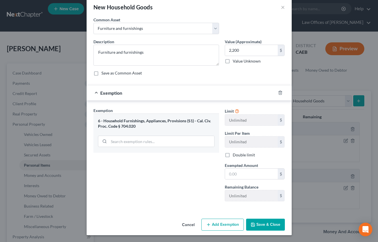
scroll to position [9, 0]
click at [237, 176] on input "text" at bounding box center [251, 174] width 53 height 11
type input "2,200"
drag, startPoint x: 158, startPoint y: 187, endPoint x: 272, endPoint y: 223, distance: 119.8
click at [158, 187] on div "Exemption Set must be selected for CA. Exemption * 6 - Household Furnishings, A…" at bounding box center [156, 157] width 131 height 99
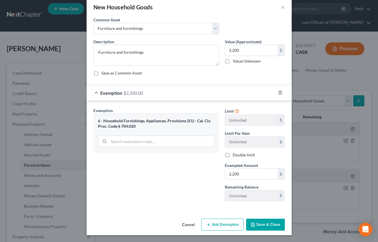
drag, startPoint x: 272, startPoint y: 223, endPoint x: 292, endPoint y: 153, distance: 73.1
click at [272, 223] on button "Save & Close" at bounding box center [265, 225] width 39 height 12
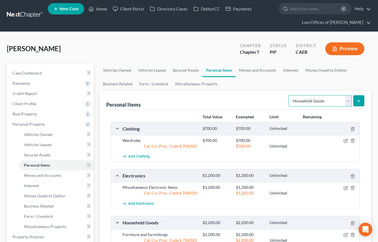
click at [306, 99] on select "Select Item Type Clothing Collectibles Of Value Electronics Firearms Household …" at bounding box center [319, 100] width 63 height 11
select select "jewelry"
click at [289, 95] on select "Select Item Type Clothing Collectibles Of Value Electronics Firearms Household …" at bounding box center [319, 100] width 63 height 11
click at [360, 101] on icon "submit" at bounding box center [358, 101] width 5 height 5
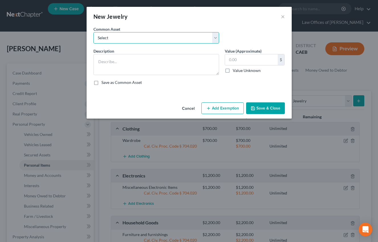
click at [180, 35] on select "Select Miscellaneous Jewelry" at bounding box center [156, 37] width 126 height 11
select select "0"
click at [93, 32] on select "Select Miscellaneous Jewelry" at bounding box center [156, 37] width 126 height 11
type textarea "Miscellaneous Jewelry"
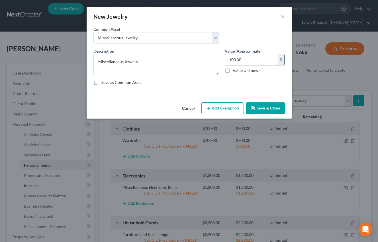
click at [232, 59] on input "100.00" at bounding box center [251, 59] width 53 height 11
type input "200.00"
click at [229, 105] on button "Add Exemption" at bounding box center [222, 108] width 42 height 12
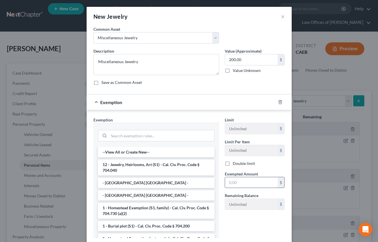
drag, startPoint x: 137, startPoint y: 167, endPoint x: 234, endPoint y: 183, distance: 98.4
click at [137, 167] on li "12 - Jewelry, Heirlooms, Art (S1) - Cal. Civ. Proc. Code § 704.040" at bounding box center [156, 168] width 116 height 16
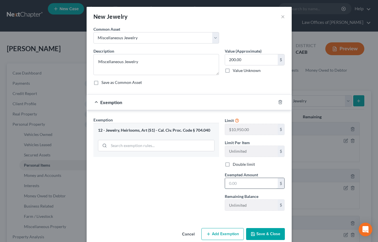
click at [234, 183] on input "text" at bounding box center [251, 183] width 53 height 11
type input "200"
click at [178, 182] on div "Exemption Set must be selected for CA. Exemption * 12 - Jewelry, Heirlooms, Art…" at bounding box center [156, 166] width 131 height 99
drag, startPoint x: 265, startPoint y: 233, endPoint x: 253, endPoint y: 164, distance: 70.6
click at [265, 233] on button "Save & Close" at bounding box center [265, 234] width 39 height 12
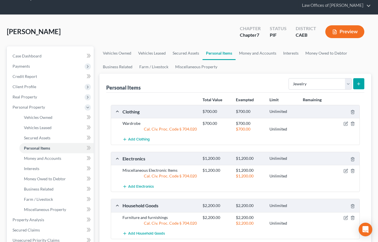
scroll to position [29, 0]
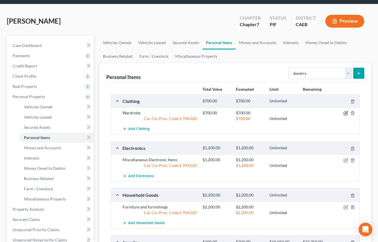
click at [344, 113] on icon "button" at bounding box center [345, 113] width 5 height 5
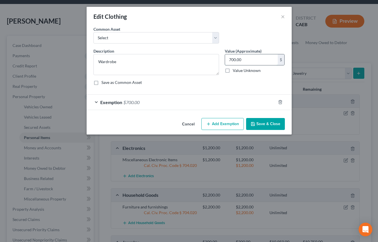
click at [228, 58] on input "700.00" at bounding box center [251, 59] width 53 height 11
drag, startPoint x: 232, startPoint y: 59, endPoint x: 243, endPoint y: 66, distance: 13.2
click at [232, 59] on input "700.00" at bounding box center [251, 59] width 53 height 11
type input "950.00"
drag, startPoint x: 226, startPoint y: 127, endPoint x: 236, endPoint y: 147, distance: 22.5
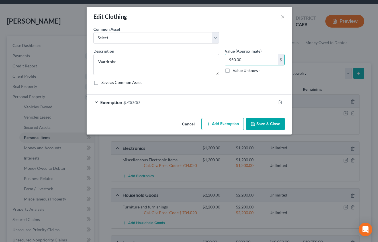
click at [226, 127] on button "Add Exemption" at bounding box center [222, 124] width 42 height 12
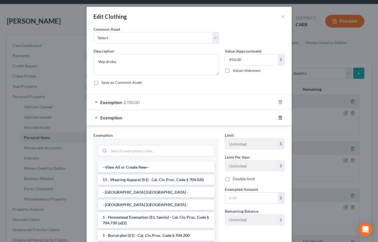
drag, startPoint x: 280, startPoint y: 116, endPoint x: 280, endPoint y: 110, distance: 5.4
click at [280, 116] on icon "button" at bounding box center [280, 118] width 3 height 4
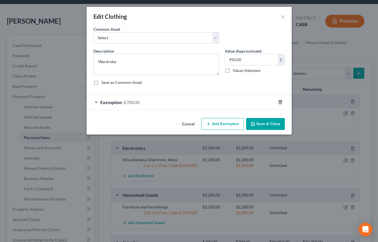
click at [280, 101] on polyline "button" at bounding box center [279, 101] width 3 height 0
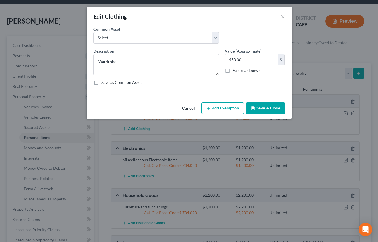
drag, startPoint x: 233, startPoint y: 107, endPoint x: 151, endPoint y: 176, distance: 107.8
click at [233, 107] on button "Add Exemption" at bounding box center [222, 108] width 42 height 12
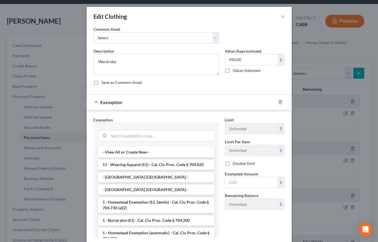
drag, startPoint x: 146, startPoint y: 163, endPoint x: 232, endPoint y: 177, distance: 86.7
click at [146, 163] on li "11 - Wearing Apparel (S1) - Cal. Civ. Proc. Code § 704.020" at bounding box center [156, 165] width 116 height 10
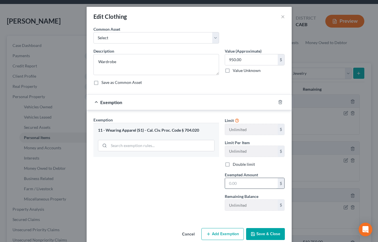
click at [239, 181] on input "text" at bounding box center [251, 183] width 53 height 11
type input "950"
click at [272, 236] on button "Save & Close" at bounding box center [265, 234] width 39 height 12
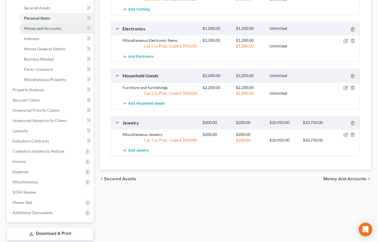
scroll to position [147, 0]
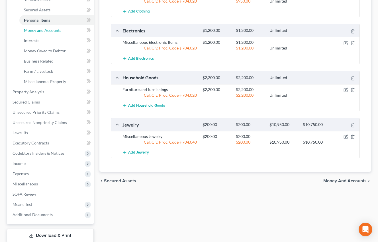
click at [46, 29] on span "Money and Accounts" at bounding box center [42, 30] width 37 height 5
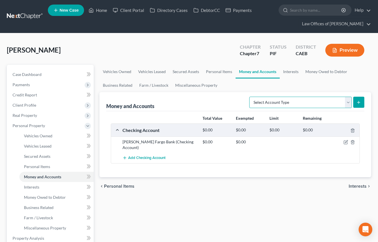
click at [281, 104] on select "Select Account Type Brokerage Cash on Hand Certificates of Deposit Checking Acc…" at bounding box center [300, 102] width 102 height 11
select select "cash_on_hand"
click at [250, 97] on select "Select Account Type Brokerage Cash on Hand Certificates of Deposit Checking Acc…" at bounding box center [300, 102] width 102 height 11
click at [358, 102] on line "submit" at bounding box center [358, 102] width 3 height 0
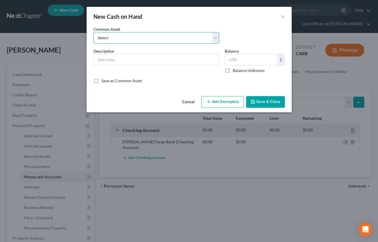
click at [148, 38] on select "Select Cash on Hand" at bounding box center [156, 37] width 126 height 11
select select "0"
click at [93, 32] on select "Select Cash on Hand" at bounding box center [156, 37] width 126 height 11
type input "Cash on Hand"
click at [234, 61] on input "200.00" at bounding box center [251, 59] width 53 height 11
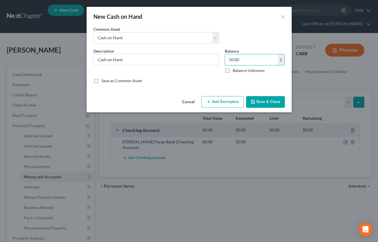
type input "50.00"
drag, startPoint x: 222, startPoint y: 106, endPoint x: 208, endPoint y: 128, distance: 25.7
click at [222, 106] on button "Add Exemption" at bounding box center [222, 102] width 42 height 12
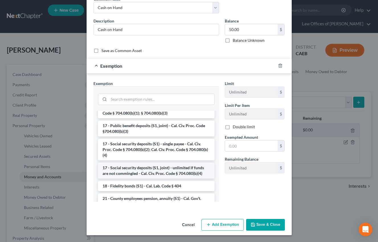
scroll to position [206, 0]
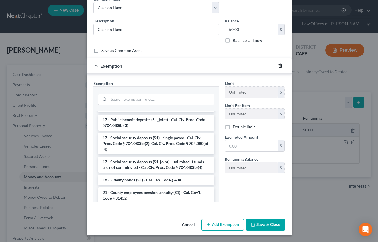
click at [282, 65] on div at bounding box center [284, 65] width 16 height 9
click at [282, 65] on icon "button" at bounding box center [280, 65] width 5 height 5
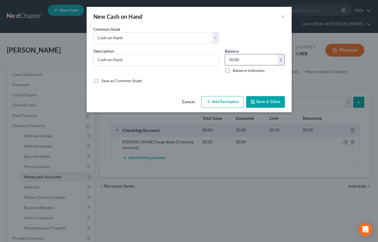
scroll to position [0, 0]
click at [271, 102] on button "Save & Close" at bounding box center [265, 102] width 39 height 12
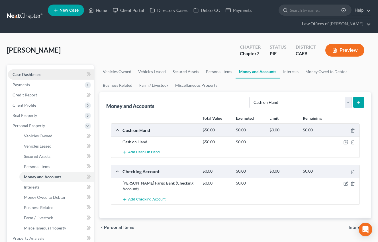
click at [34, 75] on span "Case Dashboard" at bounding box center [27, 74] width 29 height 5
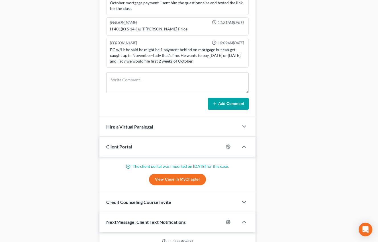
scroll to position [3002, 0]
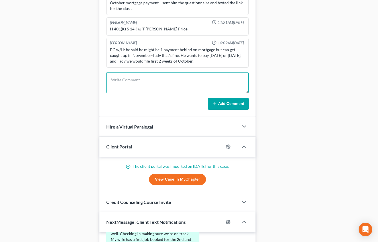
click at [133, 80] on textarea at bounding box center [177, 82] width 142 height 21
drag, startPoint x: 126, startPoint y: 80, endPoint x: 140, endPoint y: 86, distance: 15.2
click at [126, 80] on textarea "Skeleton." at bounding box center [177, 82] width 142 height 21
type textarea "Skeleton complete."
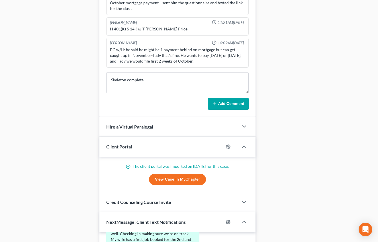
drag, startPoint x: 242, startPoint y: 104, endPoint x: 71, endPoint y: 86, distance: 171.2
click at [242, 104] on button "Add Comment" at bounding box center [228, 104] width 41 height 12
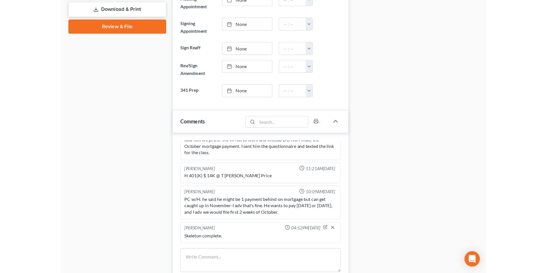
scroll to position [0, 0]
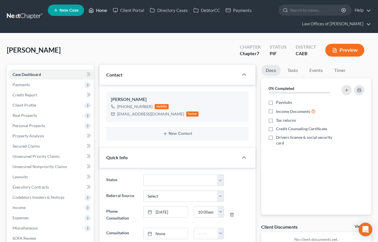
click at [100, 7] on link "Home" at bounding box center [98, 10] width 24 height 10
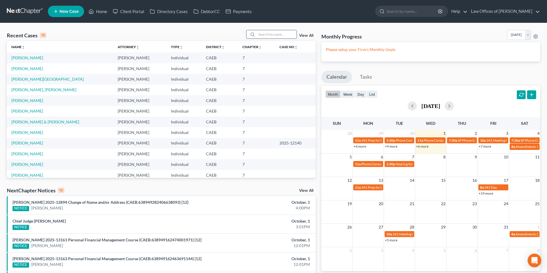
click at [269, 36] on input "search" at bounding box center [277, 34] width 40 height 8
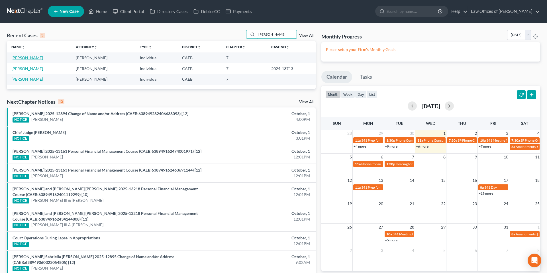
type input "[PERSON_NAME]"
click at [27, 60] on link "[PERSON_NAME]" at bounding box center [27, 57] width 32 height 5
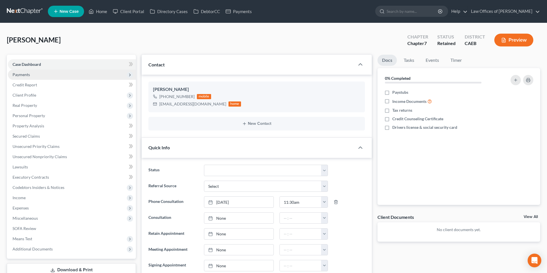
click at [26, 76] on span "Payments" at bounding box center [21, 74] width 17 height 5
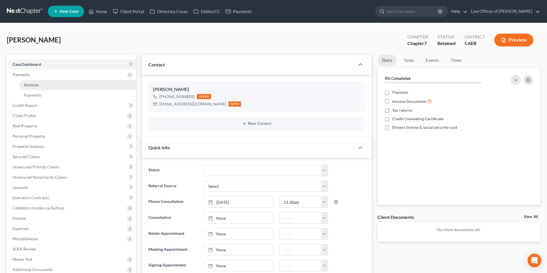
click at [36, 86] on span "Invoices" at bounding box center [31, 84] width 15 height 5
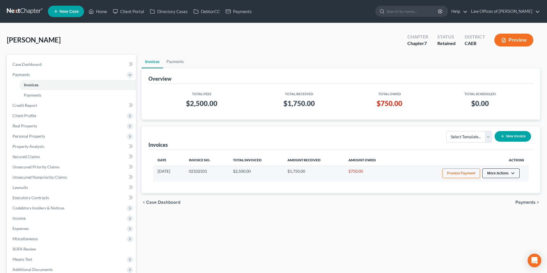
click at [508, 174] on button "More Actions" at bounding box center [500, 173] width 37 height 10
click at [497, 195] on link "Record Cash or Check Payment" at bounding box center [508, 195] width 67 height 10
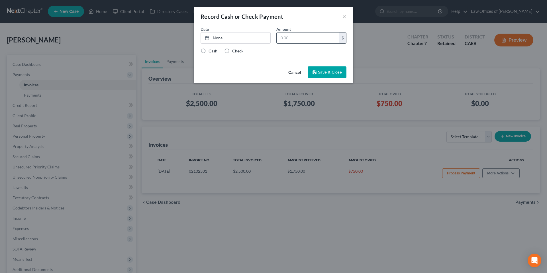
click at [317, 38] on input "text" at bounding box center [307, 37] width 63 height 11
type input "300"
click at [253, 41] on link "None" at bounding box center [235, 37] width 69 height 11
type input "[DATE]"
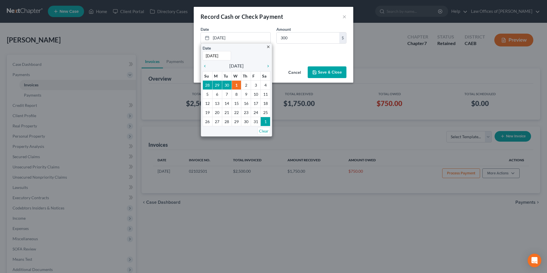
drag, startPoint x: 301, startPoint y: 52, endPoint x: 204, endPoint y: 50, distance: 96.3
click at [301, 52] on div "Cash Check" at bounding box center [273, 51] width 146 height 6
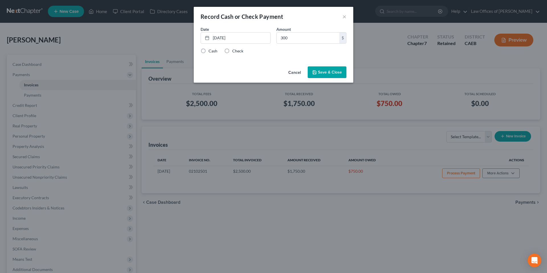
drag, startPoint x: 225, startPoint y: 50, endPoint x: 331, endPoint y: 73, distance: 109.2
click at [232, 50] on label "Check" at bounding box center [237, 51] width 11 height 6
click at [234, 50] on input "Check" at bounding box center [236, 50] width 4 height 4
radio input "true"
click at [331, 73] on button "Save & Close" at bounding box center [326, 72] width 39 height 12
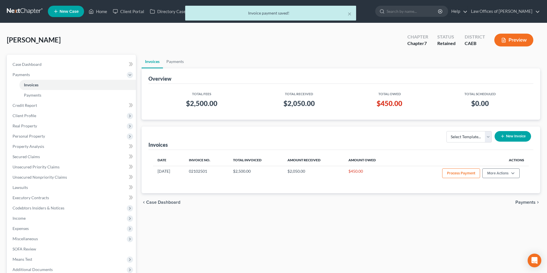
click at [98, 12] on div "× Invoice payment saved!" at bounding box center [270, 15] width 547 height 18
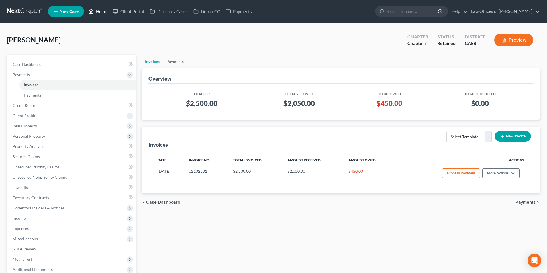
drag, startPoint x: 104, startPoint y: 13, endPoint x: 248, endPoint y: 37, distance: 145.9
click at [104, 13] on link "Home" at bounding box center [98, 11] width 24 height 10
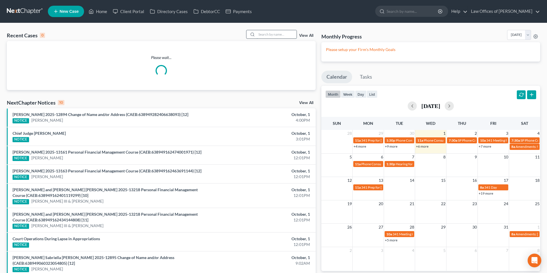
click at [283, 34] on input "search" at bounding box center [277, 34] width 40 height 8
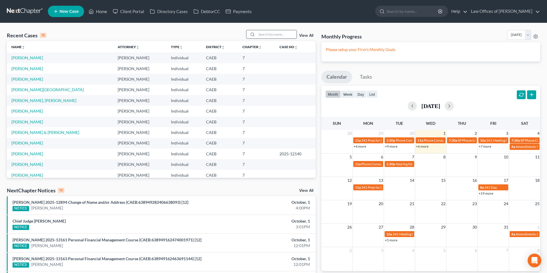
click at [280, 37] on input "search" at bounding box center [277, 34] width 40 height 8
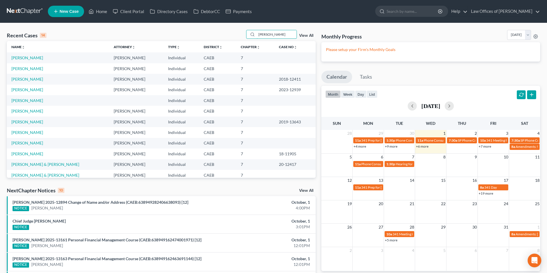
scroll to position [28, 0]
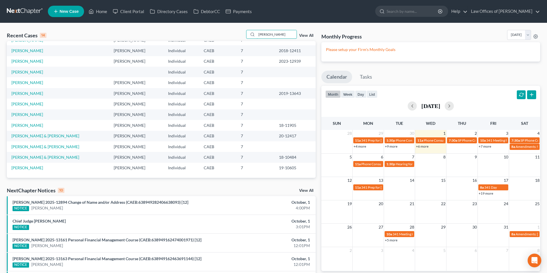
type input "[PERSON_NAME]"
click at [67, 15] on link "New Case" at bounding box center [66, 11] width 36 height 11
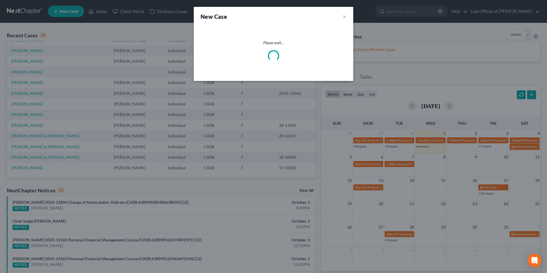
select select "8"
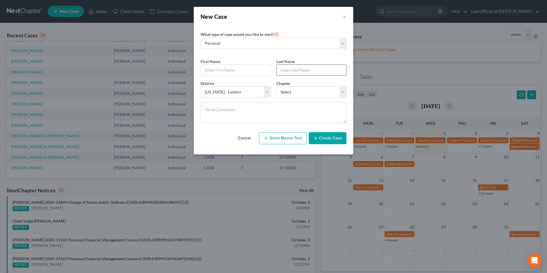
click at [308, 73] on input "text" at bounding box center [310, 70] width 69 height 11
type input "[PERSON_NAME]"
click at [249, 71] on input "text" at bounding box center [235, 70] width 69 height 11
type input "[PERSON_NAME]"
click at [287, 93] on select "Select 7 11 12 13" at bounding box center [311, 91] width 70 height 11
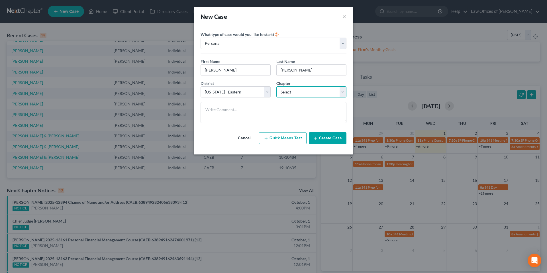
select select "0"
click at [276, 86] on select "Select 7 11 12 13" at bounding box center [311, 91] width 70 height 11
click at [331, 142] on button "Create Case" at bounding box center [328, 138] width 38 height 12
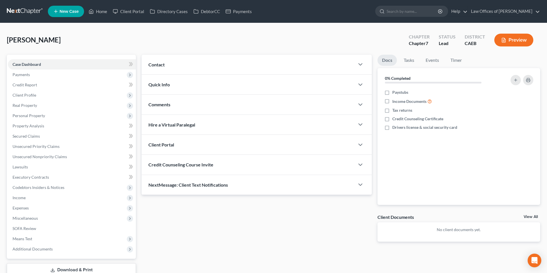
drag, startPoint x: 299, startPoint y: 70, endPoint x: 282, endPoint y: 75, distance: 17.3
click at [299, 70] on div "Contact" at bounding box center [247, 65] width 213 height 20
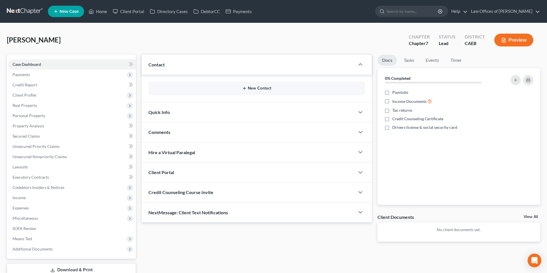
click at [259, 88] on button "New Contact" at bounding box center [256, 88] width 207 height 5
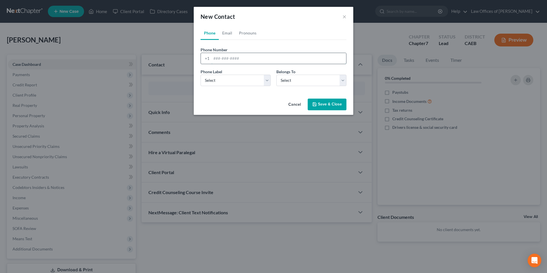
click at [238, 58] on input "tel" at bounding box center [278, 58] width 135 height 11
type input "2098757410"
drag, startPoint x: 237, startPoint y: 79, endPoint x: 293, endPoint y: 82, distance: 55.3
click at [237, 79] on select "Select Mobile Home Work Other" at bounding box center [235, 80] width 70 height 11
click at [294, 81] on select "Select Client Other" at bounding box center [311, 80] width 70 height 11
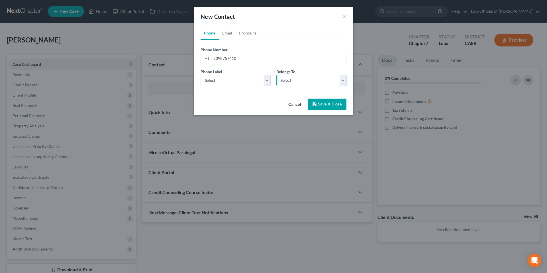
select select "0"
click at [276, 75] on select "Select Client Other" at bounding box center [311, 80] width 70 height 11
click at [254, 84] on select "Select Mobile Home Work Other" at bounding box center [235, 80] width 70 height 11
select select "0"
click at [200, 75] on select "Select Mobile Home Work Other" at bounding box center [235, 80] width 70 height 11
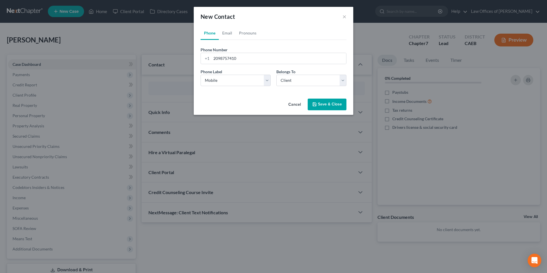
click at [328, 103] on button "Save & Close" at bounding box center [326, 105] width 39 height 12
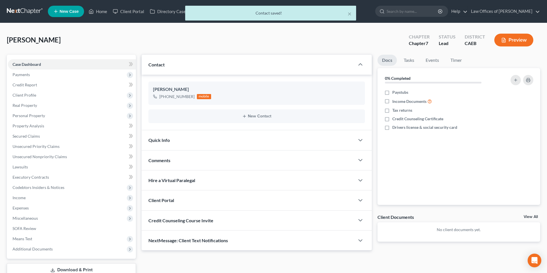
click at [303, 140] on div "Quick Info" at bounding box center [247, 140] width 213 height 20
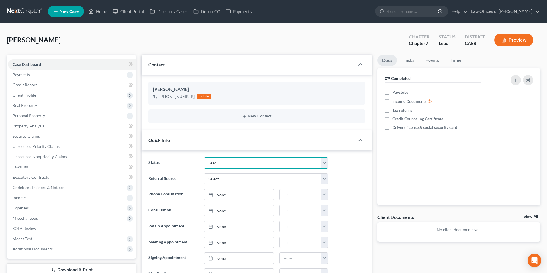
click at [232, 164] on select "Cancelled/Refund Closed Consultation Declined Discharged Filed Income Check In …" at bounding box center [266, 162] width 124 height 11
select select "2"
click at [204, 157] on select "Cancelled/Refund Closed Consultation Declined Discharged Filed Income Check In …" at bounding box center [266, 162] width 124 height 11
click at [345, 174] on div "Referral Source Select Word Of Mouth Previous Clients Direct Mail Website Googl…" at bounding box center [256, 178] width 222 height 11
click at [351, 166] on div "Status Cancelled/Refund Closed Consultation Declined Discharged Filed Income Ch…" at bounding box center [256, 162] width 222 height 11
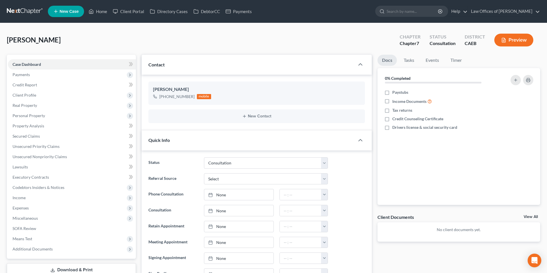
scroll to position [81, 0]
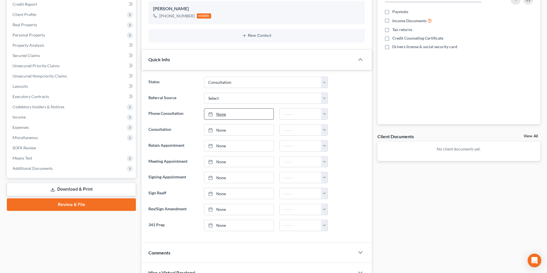
type input "[DATE]"
click at [240, 115] on link "None" at bounding box center [238, 113] width 69 height 11
click at [327, 116] on button "button" at bounding box center [324, 113] width 7 height 11
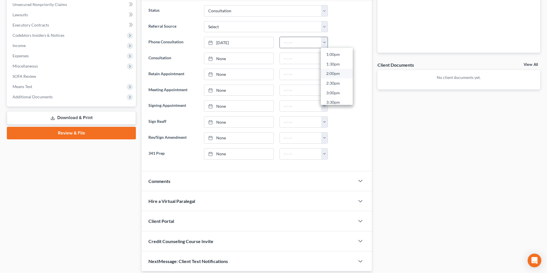
scroll to position [249, 0]
click at [339, 74] on link "2:00pm" at bounding box center [337, 74] width 32 height 10
type input "2:00pm"
click at [356, 101] on div at bounding box center [349, 105] width 37 height 11
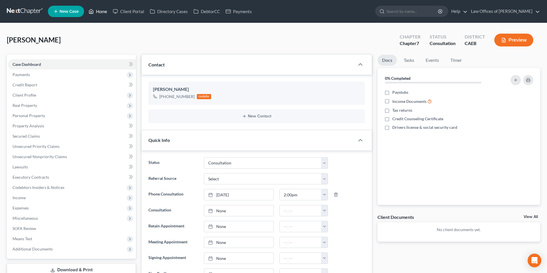
click at [100, 13] on link "Home" at bounding box center [98, 11] width 24 height 10
